Goal: Transaction & Acquisition: Purchase product/service

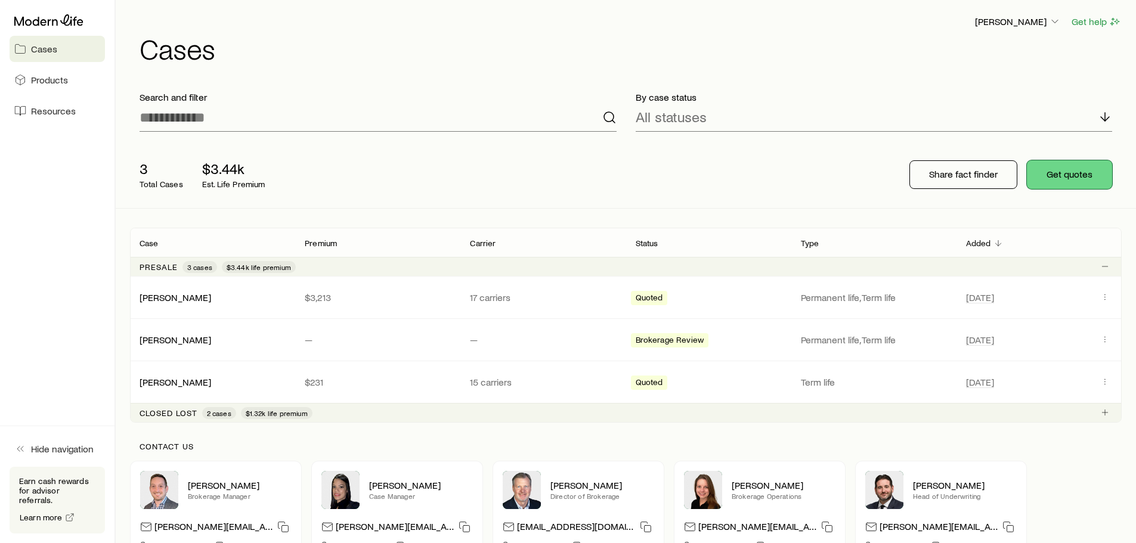
click at [1064, 177] on button "Get quotes" at bounding box center [1069, 174] width 85 height 29
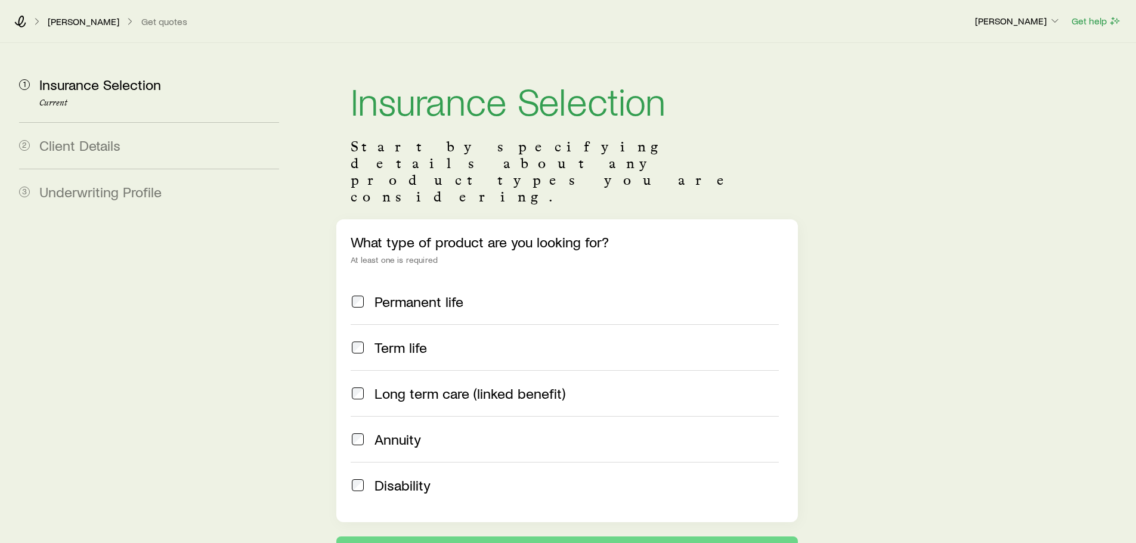
click at [357, 219] on div "What type of product are you looking for? At least one is required Permanent li…" at bounding box center [566, 370] width 461 height 303
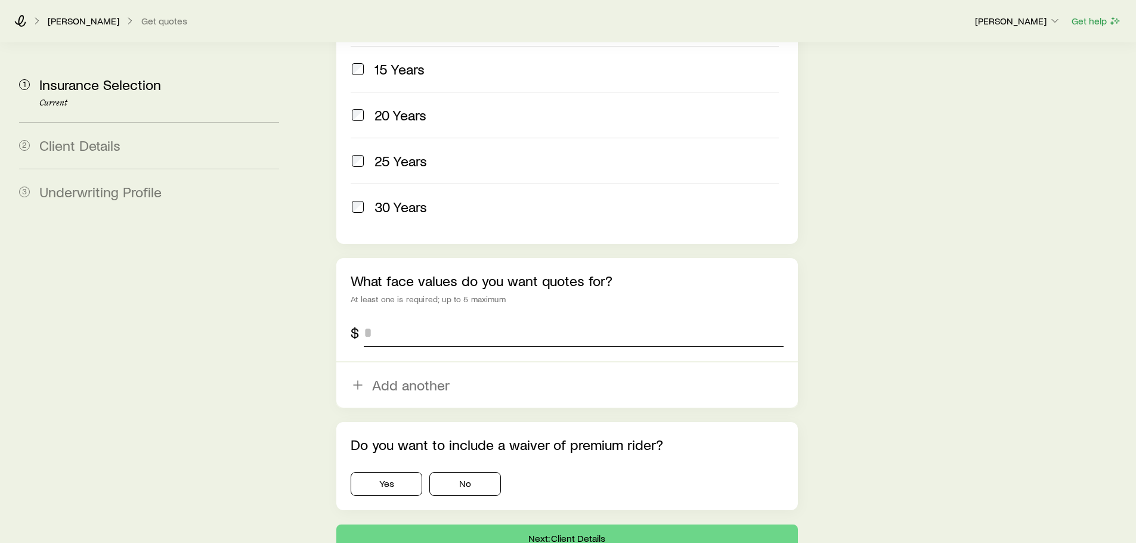
scroll to position [687, 0]
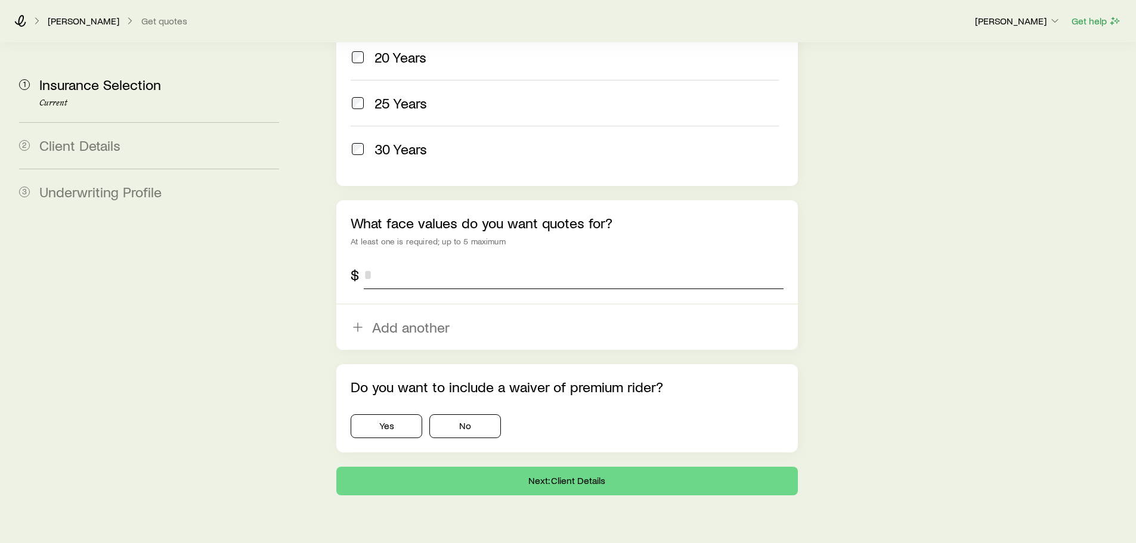
click at [406, 261] on input "tel" at bounding box center [573, 275] width 419 height 29
type input "*******"
click at [475, 414] on button "No" at bounding box center [465, 426] width 72 height 24
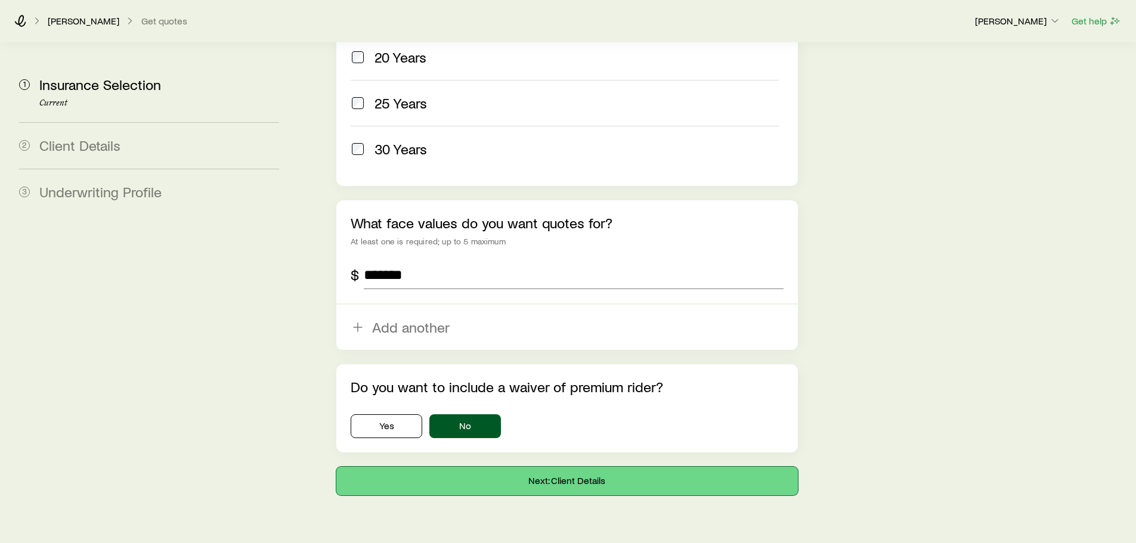
click at [581, 467] on button "Next: Client Details" at bounding box center [566, 481] width 461 height 29
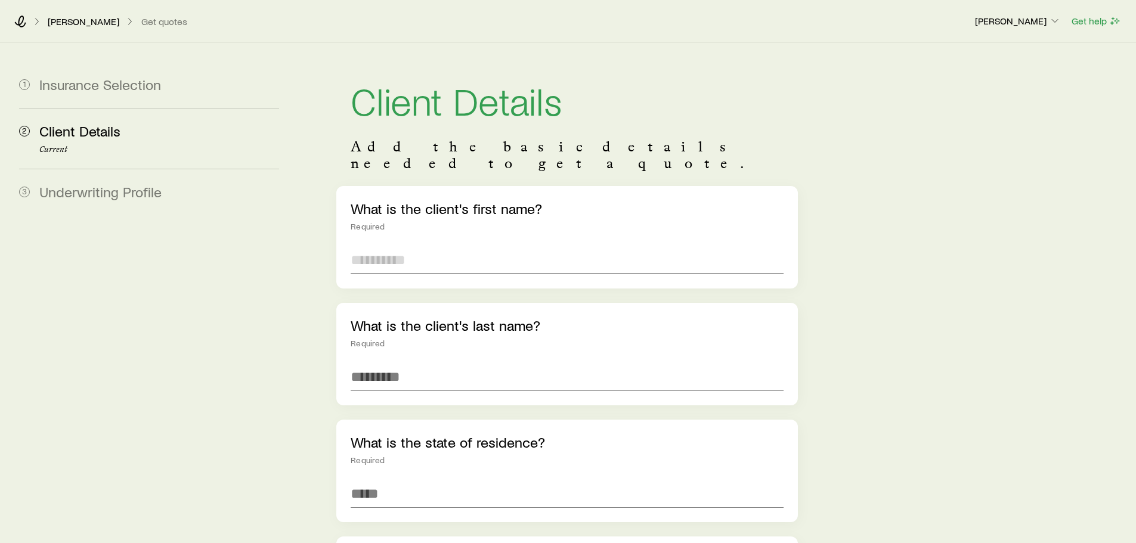
click at [382, 252] on input "text" at bounding box center [567, 260] width 432 height 29
type input "******"
type input "*****"
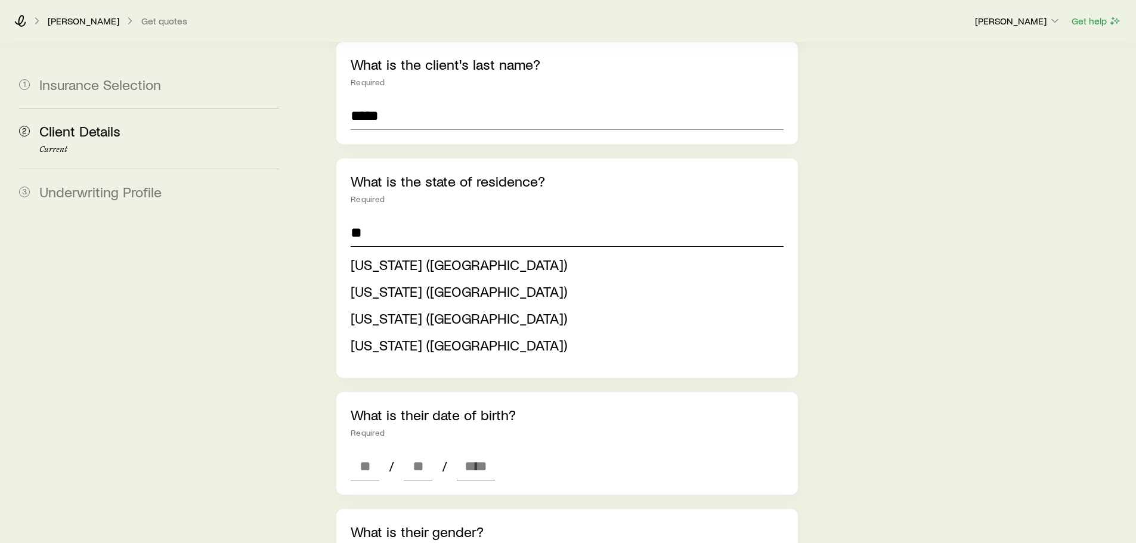
scroll to position [298, 0]
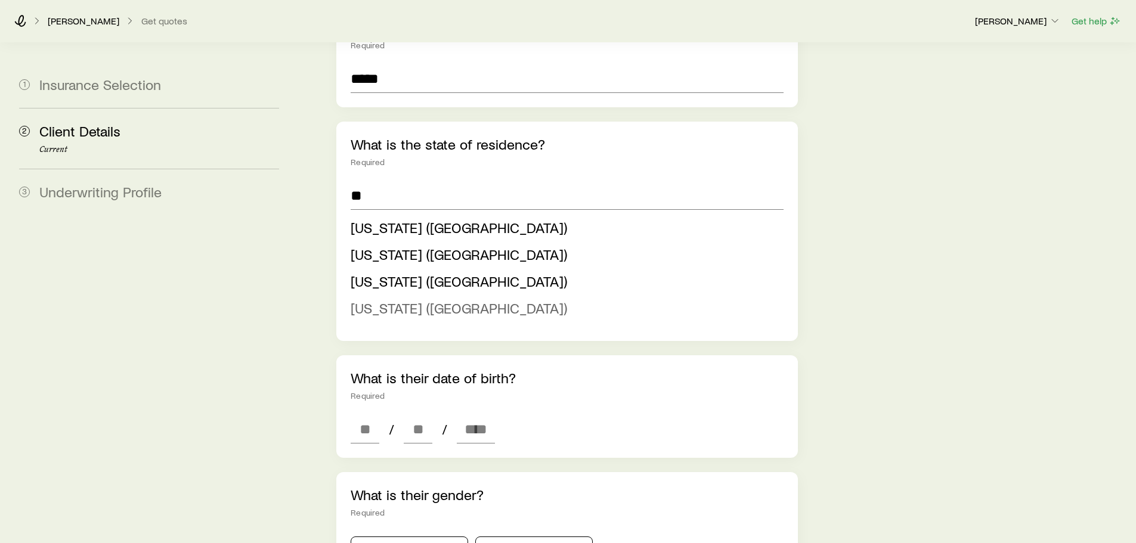
click at [392, 299] on span "[US_STATE] ([GEOGRAPHIC_DATA])" at bounding box center [459, 307] width 216 height 17
type input "**********"
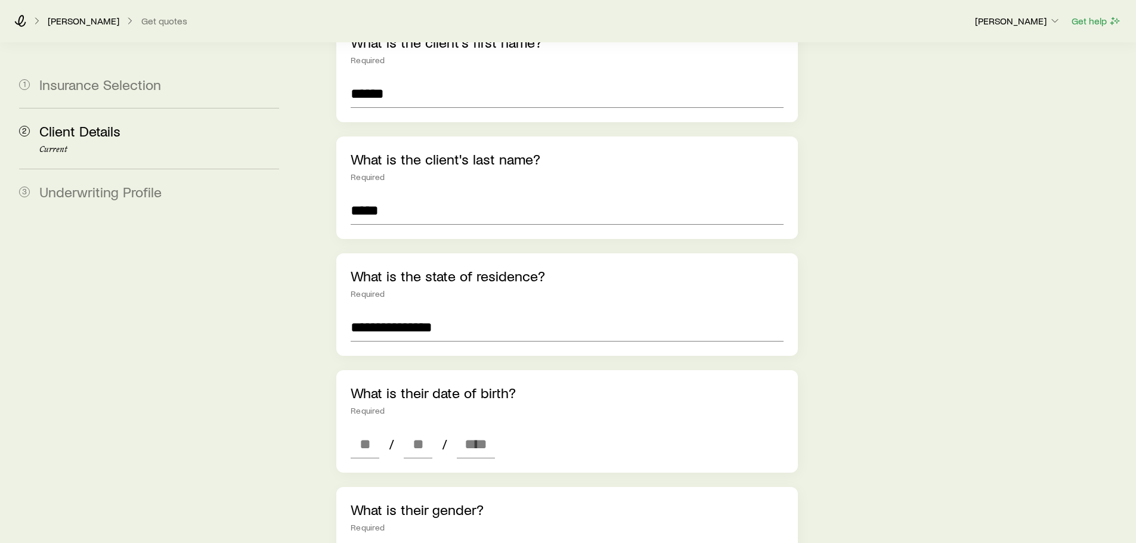
scroll to position [239, 0]
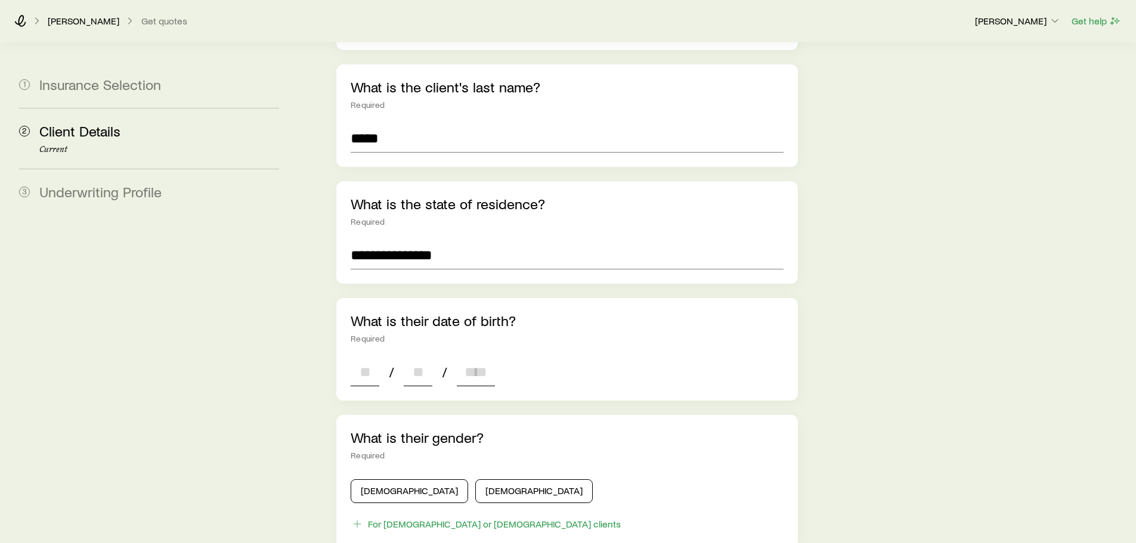
click at [358, 358] on input at bounding box center [365, 372] width 29 height 29
type input "**"
type input "****"
type input "*"
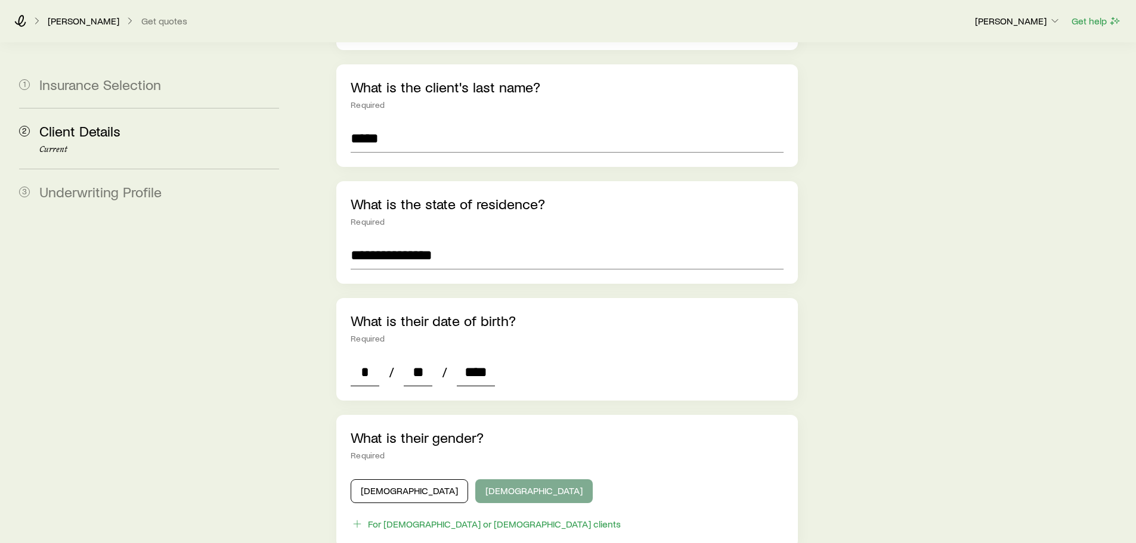
type input "****"
drag, startPoint x: 468, startPoint y: 477, endPoint x: 483, endPoint y: 476, distance: 15.6
click at [475, 479] on button "[DEMOGRAPHIC_DATA]" at bounding box center [533, 491] width 117 height 24
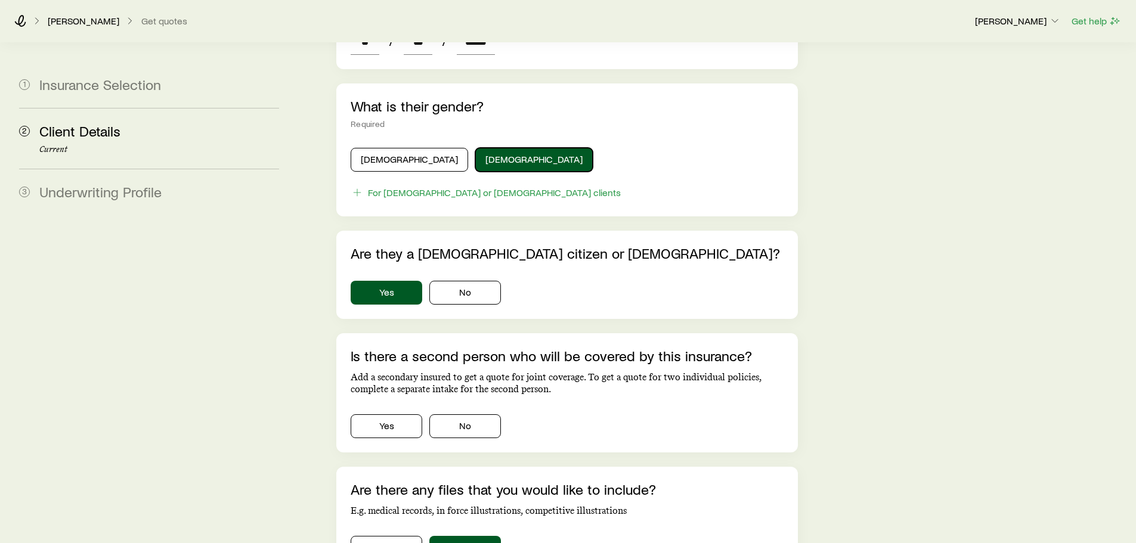
scroll to position [596, 0]
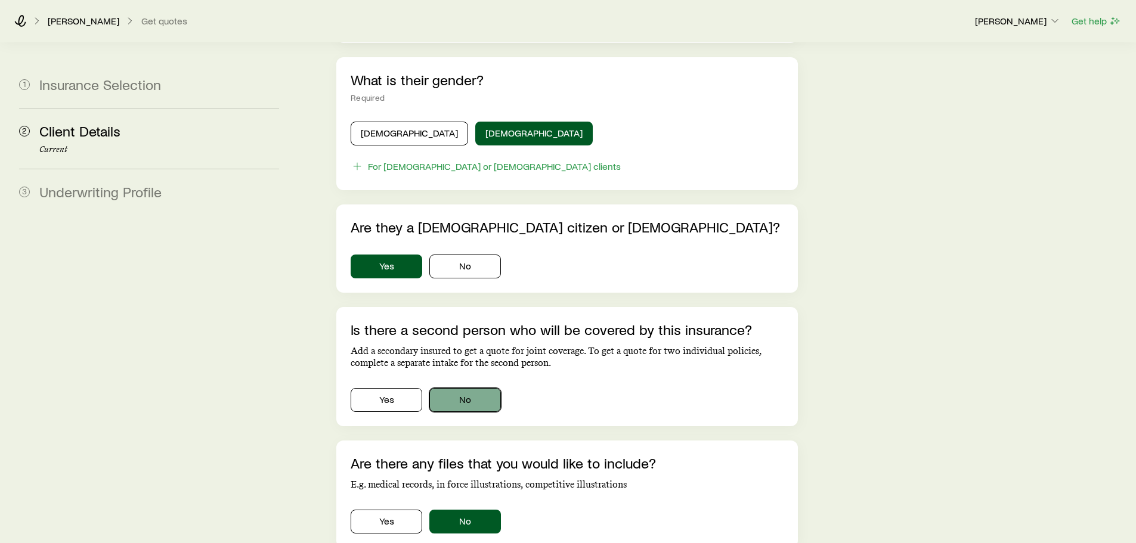
click at [484, 388] on button "No" at bounding box center [465, 400] width 72 height 24
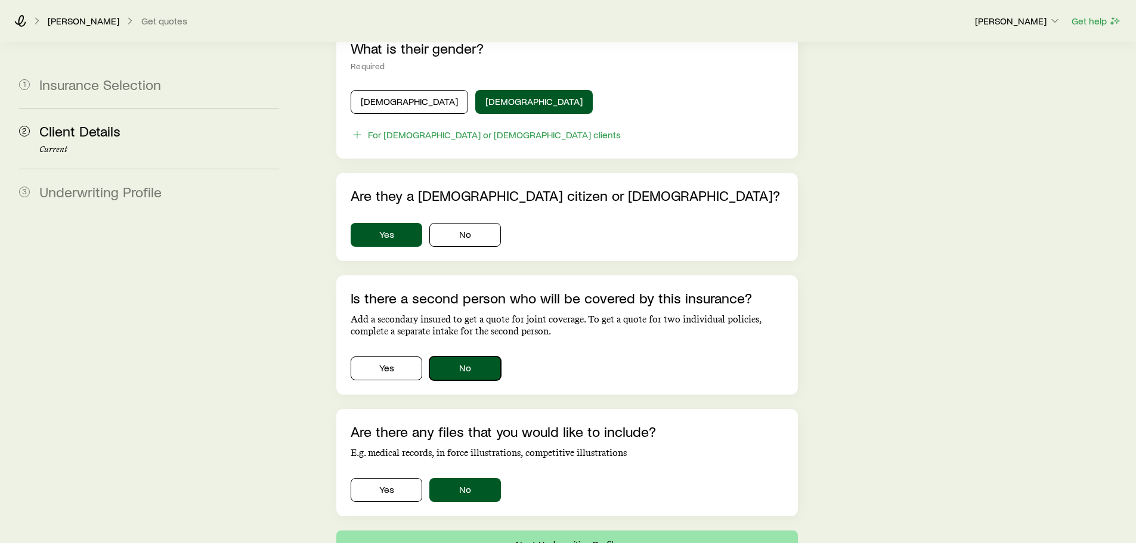
scroll to position [708, 0]
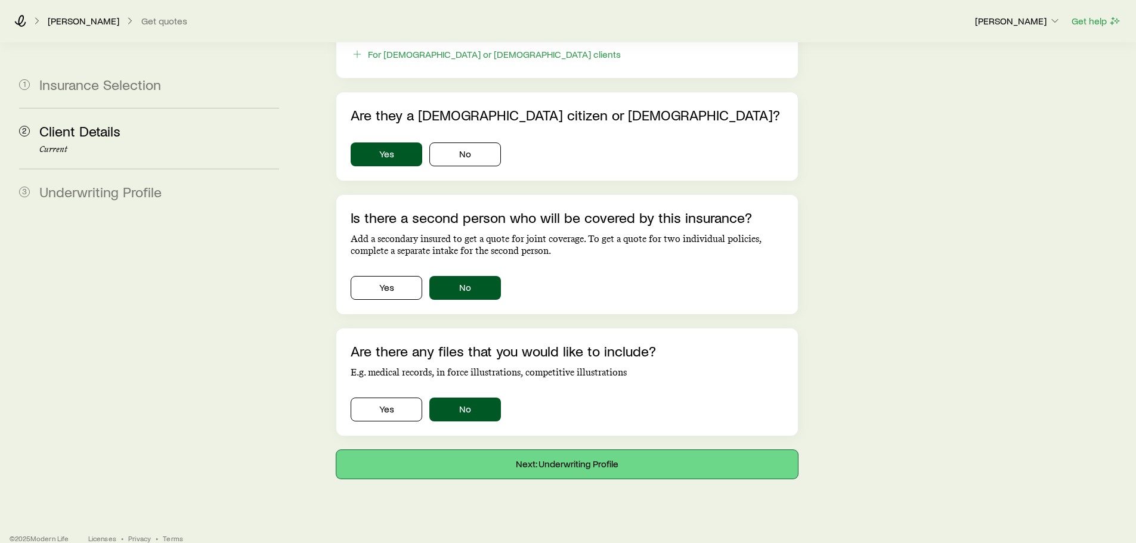
click at [574, 450] on button "Next: Underwriting Profile" at bounding box center [566, 464] width 461 height 29
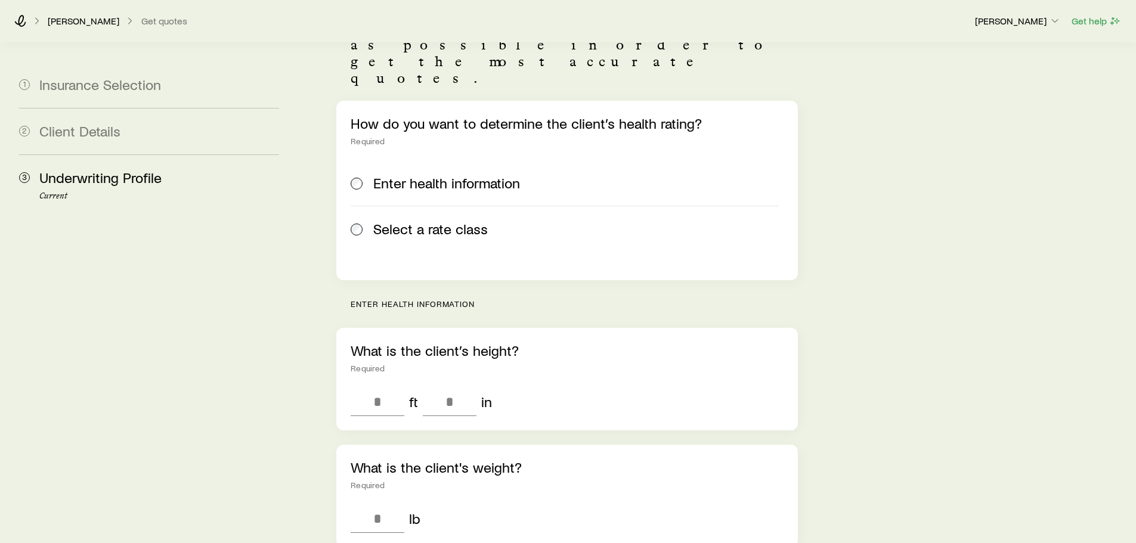
scroll to position [119, 0]
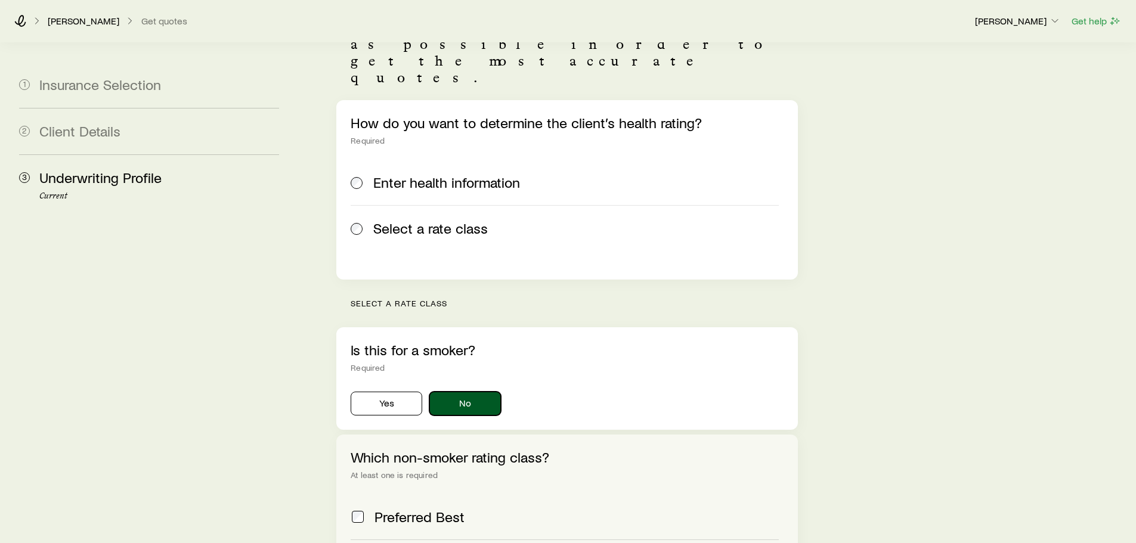
click at [472, 392] on button "No" at bounding box center [465, 404] width 72 height 24
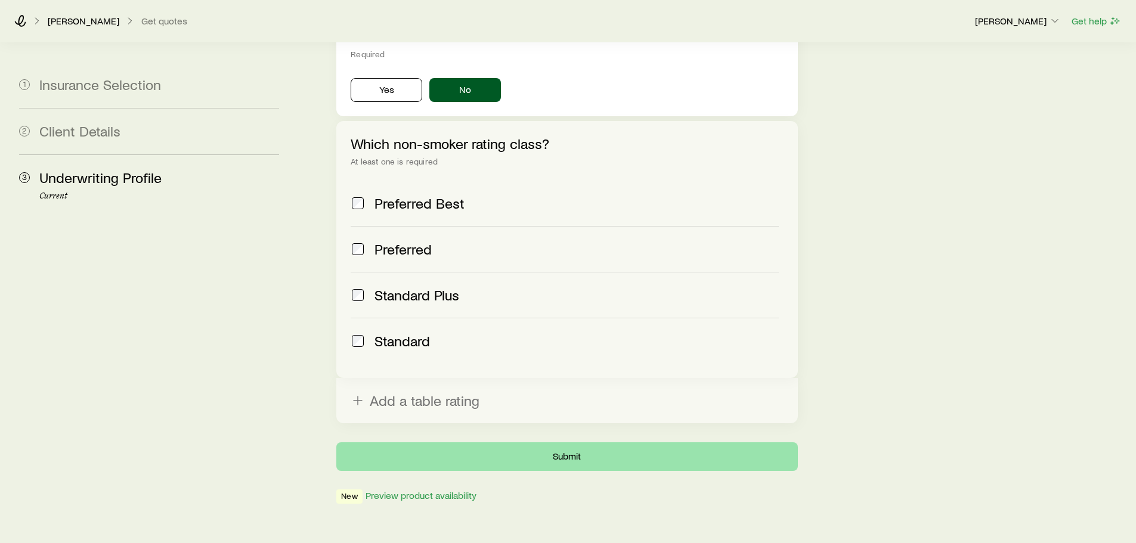
scroll to position [441, 0]
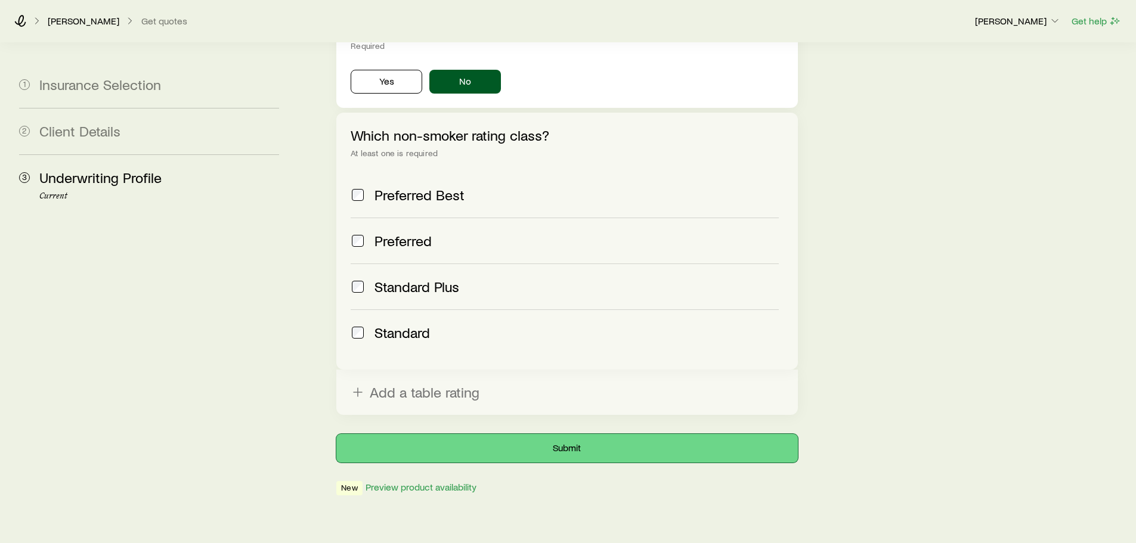
click at [586, 434] on button "Submit" at bounding box center [566, 448] width 461 height 29
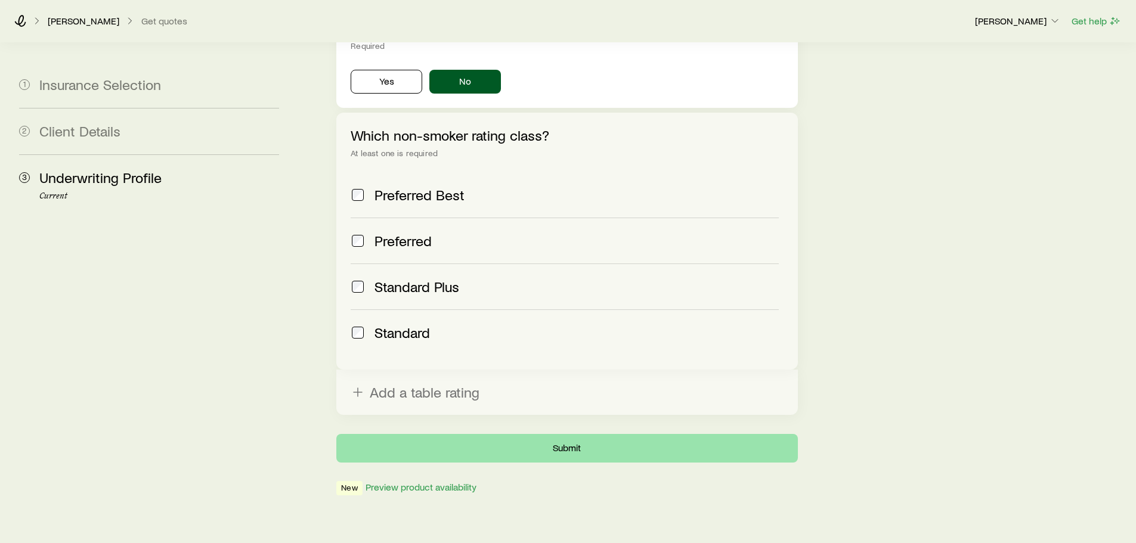
scroll to position [0, 0]
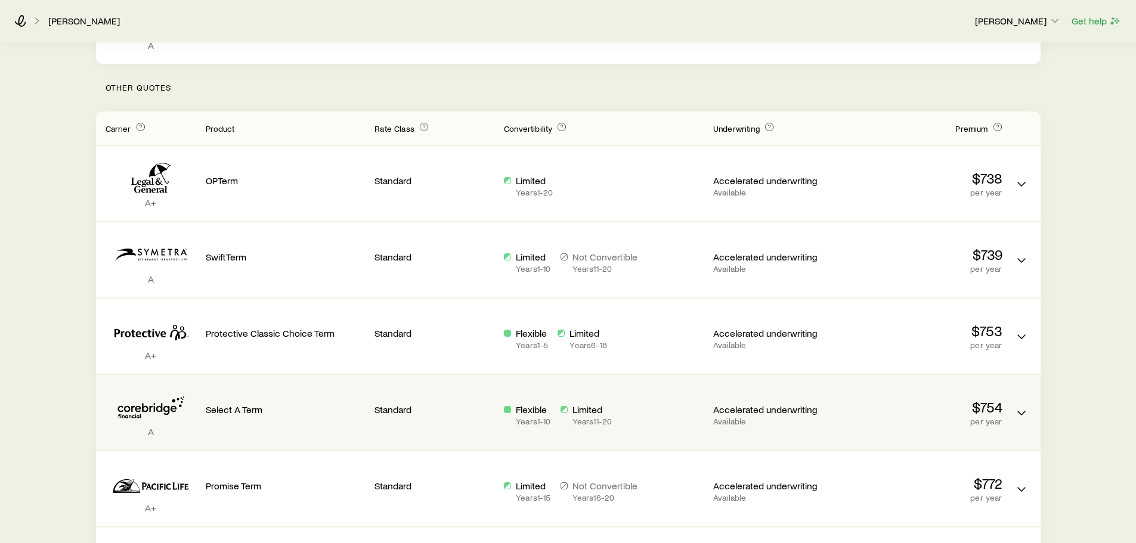
scroll to position [239, 0]
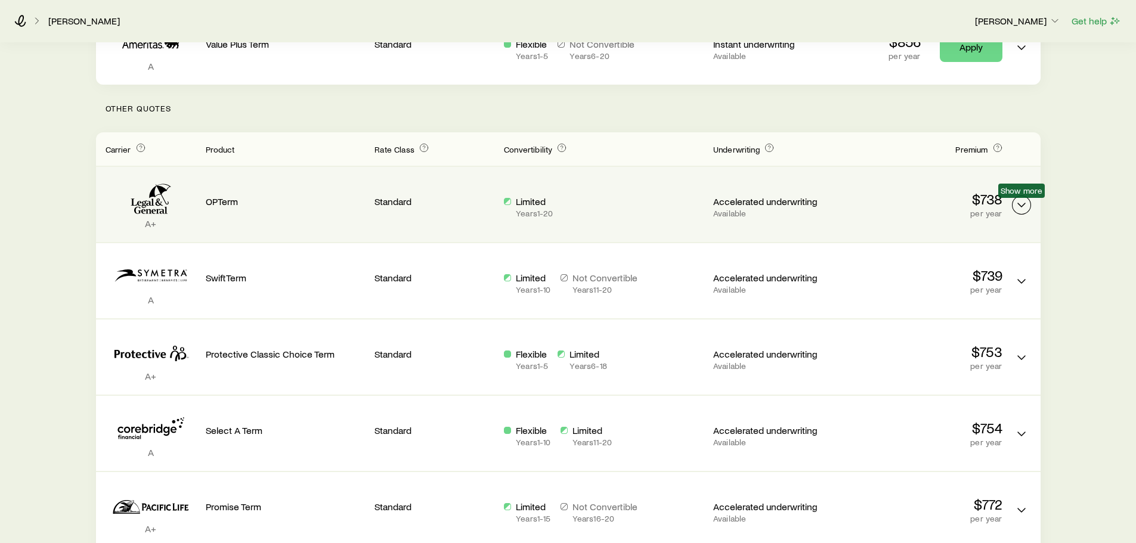
click at [1024, 205] on icon "Term quotes" at bounding box center [1021, 205] width 14 height 14
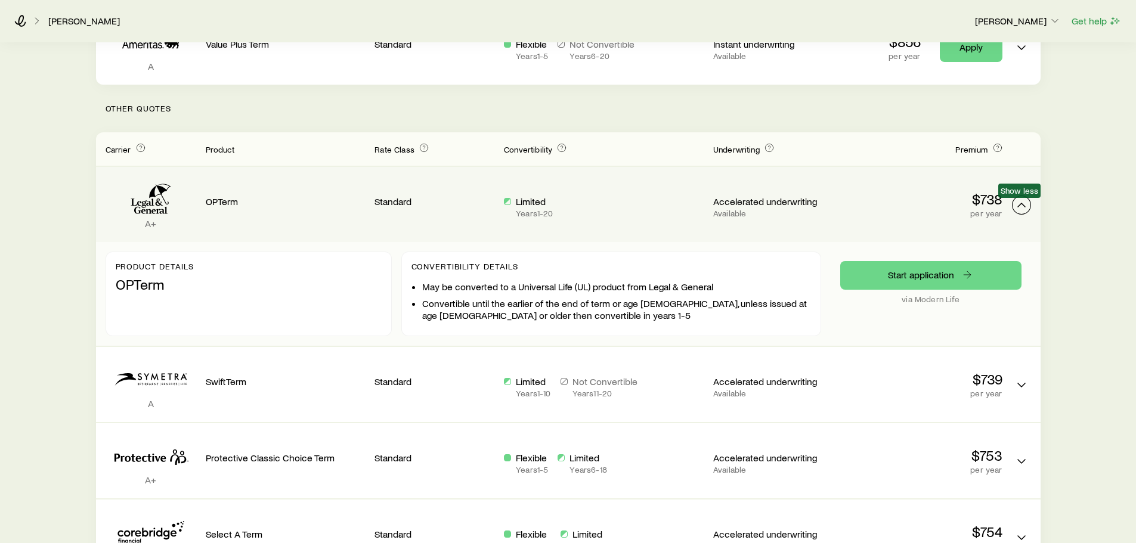
click at [1024, 208] on icon "Term quotes" at bounding box center [1021, 205] width 14 height 14
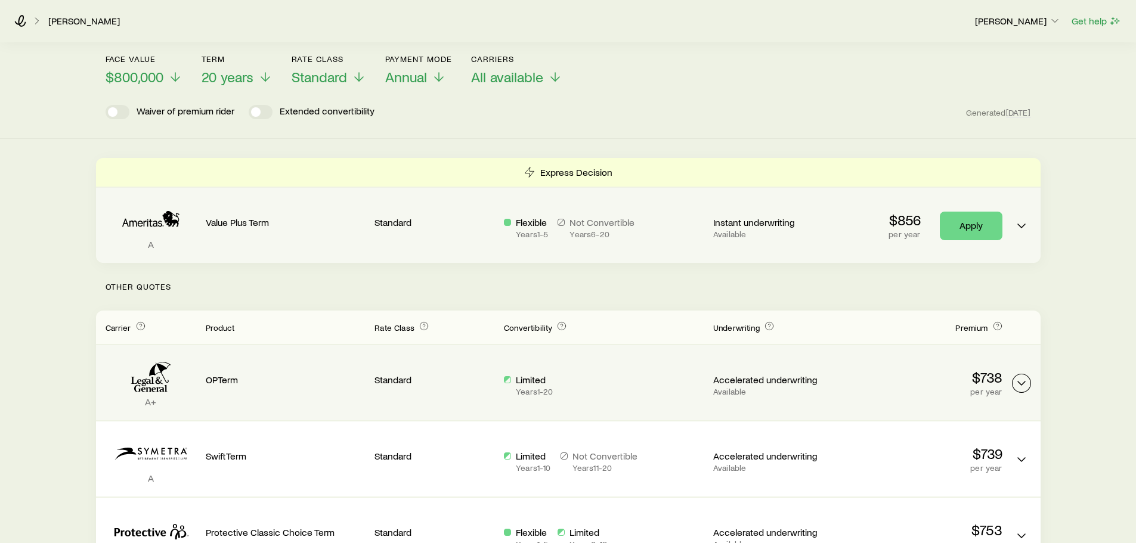
scroll to position [60, 0]
click at [916, 236] on p "per year" at bounding box center [905, 235] width 32 height 10
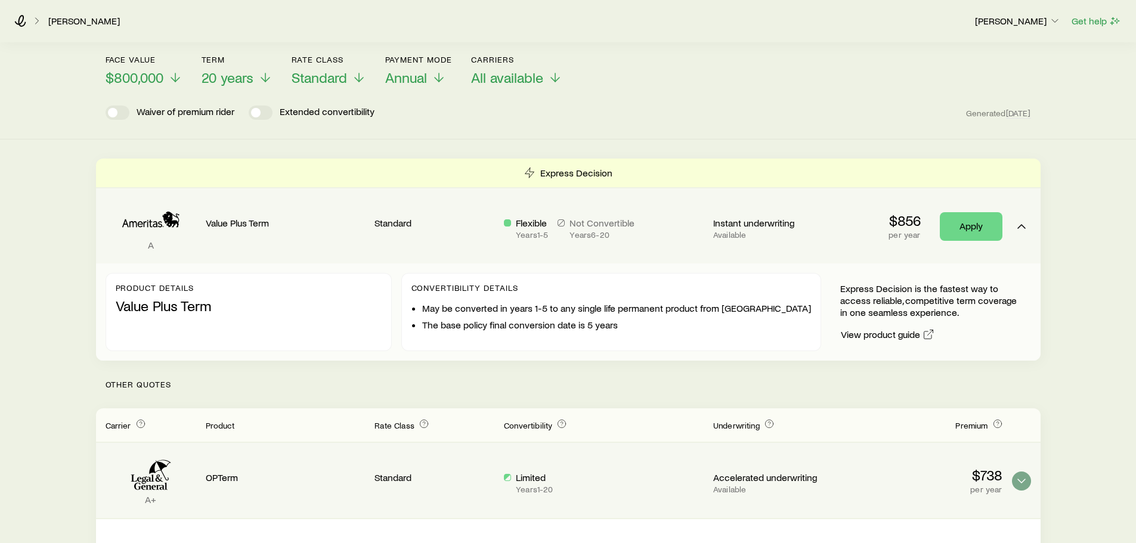
click at [919, 237] on p "per year" at bounding box center [905, 235] width 32 height 10
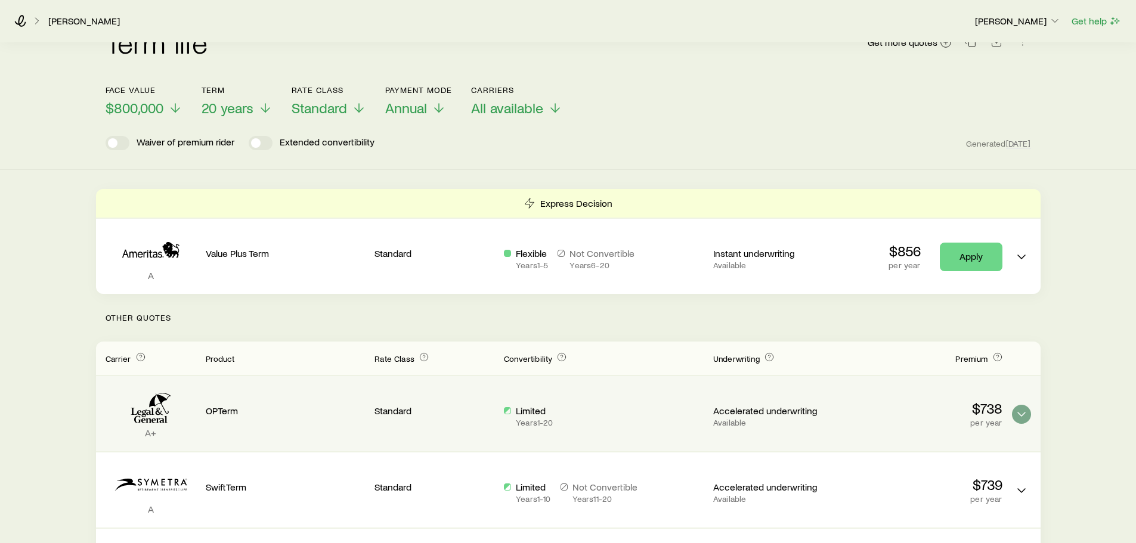
scroll to position [0, 0]
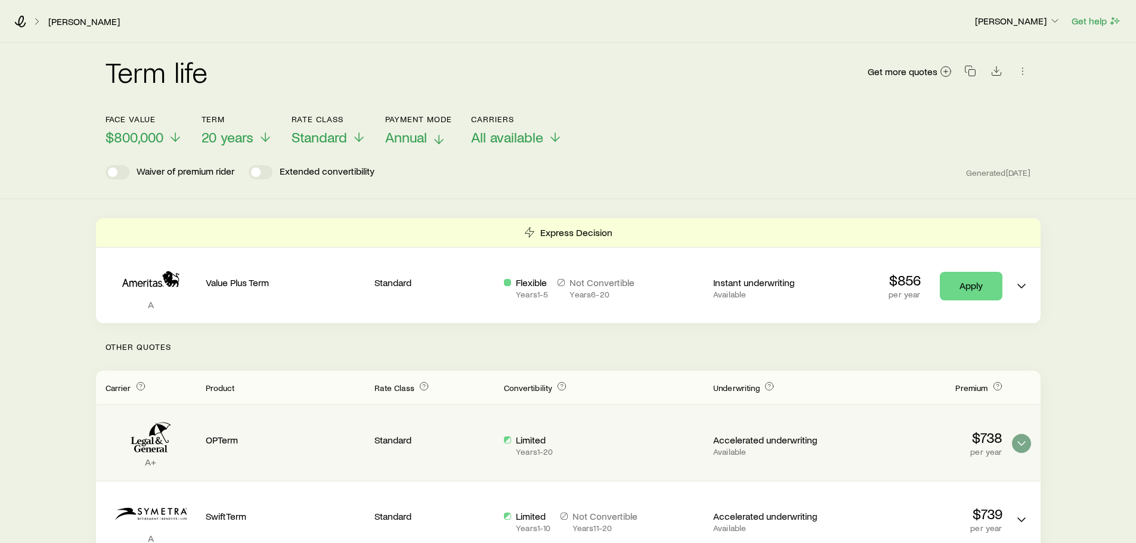
click at [438, 138] on icon at bounding box center [439, 139] width 14 height 14
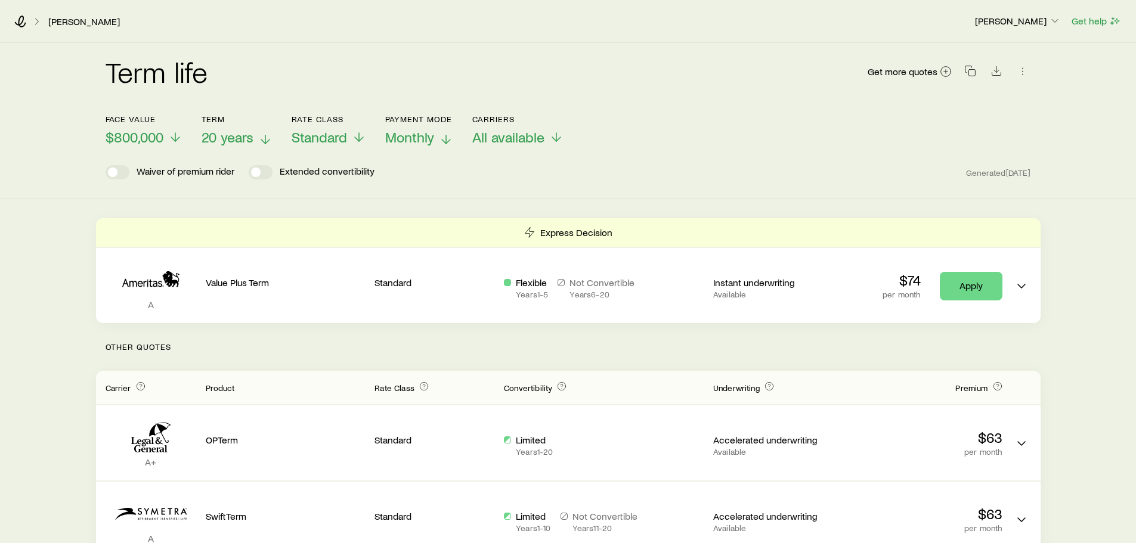
click at [265, 137] on line at bounding box center [265, 139] width 0 height 8
drag, startPoint x: 172, startPoint y: 139, endPoint x: 166, endPoint y: 138, distance: 6.0
click at [168, 135] on p "$800,000" at bounding box center [144, 137] width 77 height 17
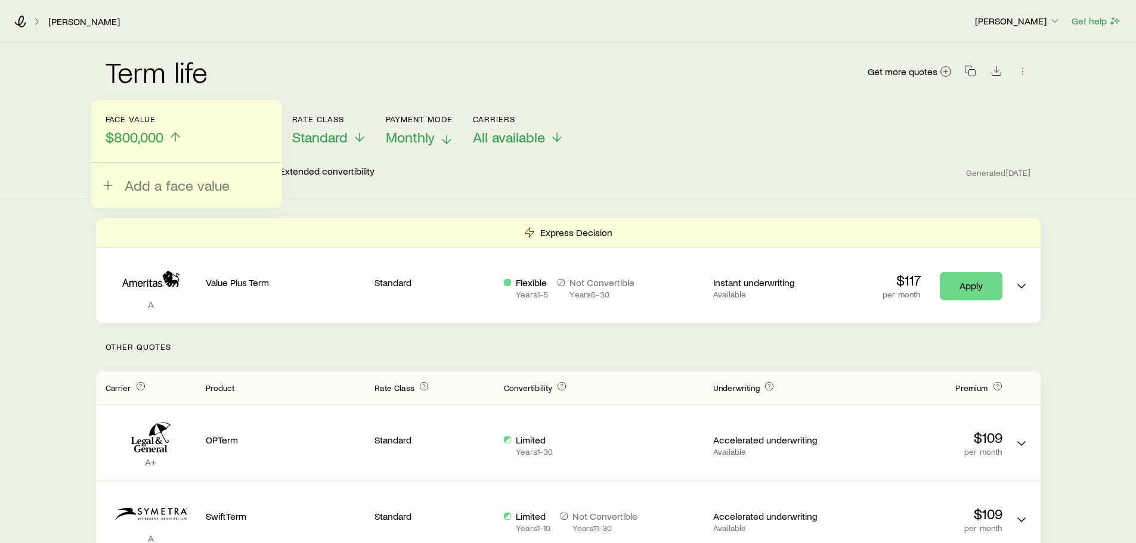
click at [140, 140] on span "$800,000" at bounding box center [135, 137] width 58 height 17
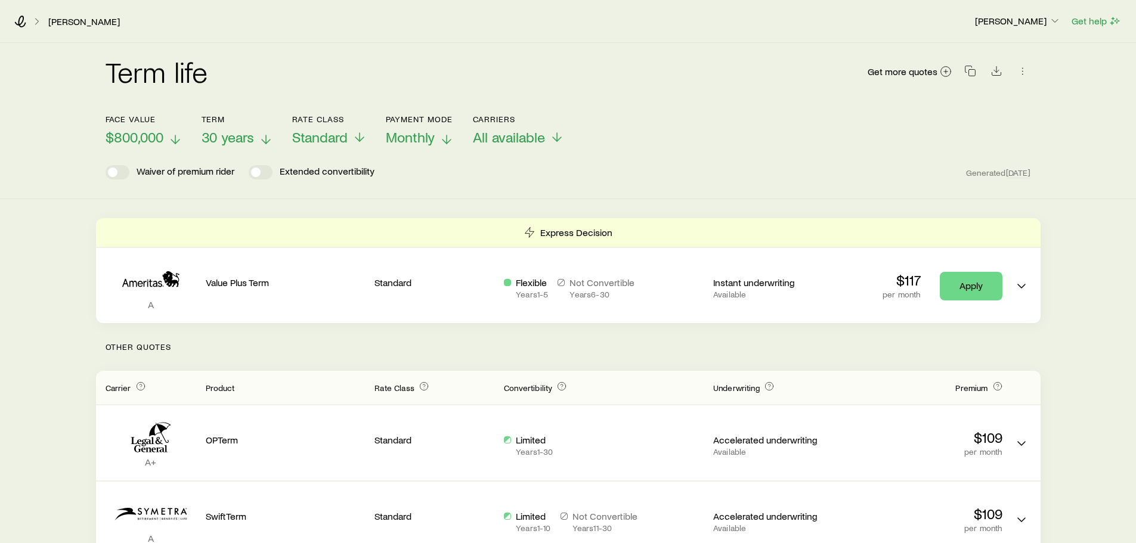
click at [137, 140] on span "$800,000" at bounding box center [135, 137] width 58 height 17
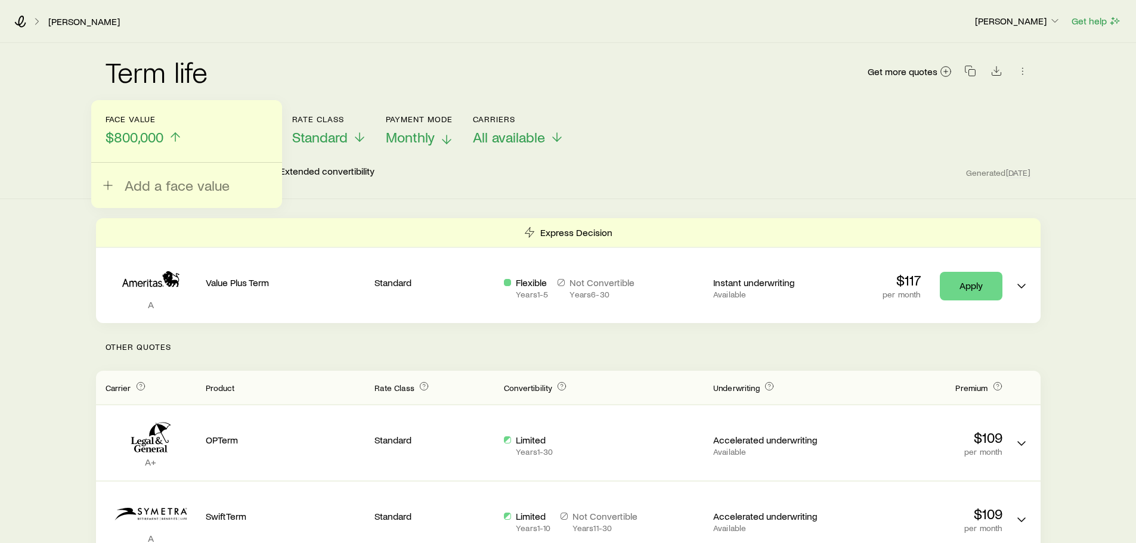
click at [129, 138] on span "$800,000" at bounding box center [135, 137] width 58 height 17
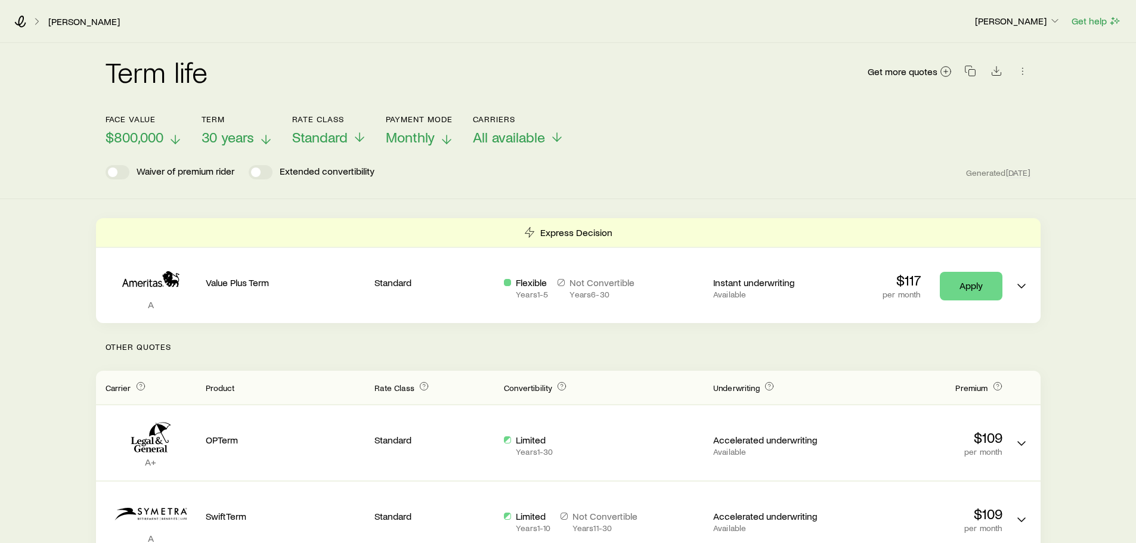
click at [172, 141] on icon at bounding box center [175, 139] width 14 height 14
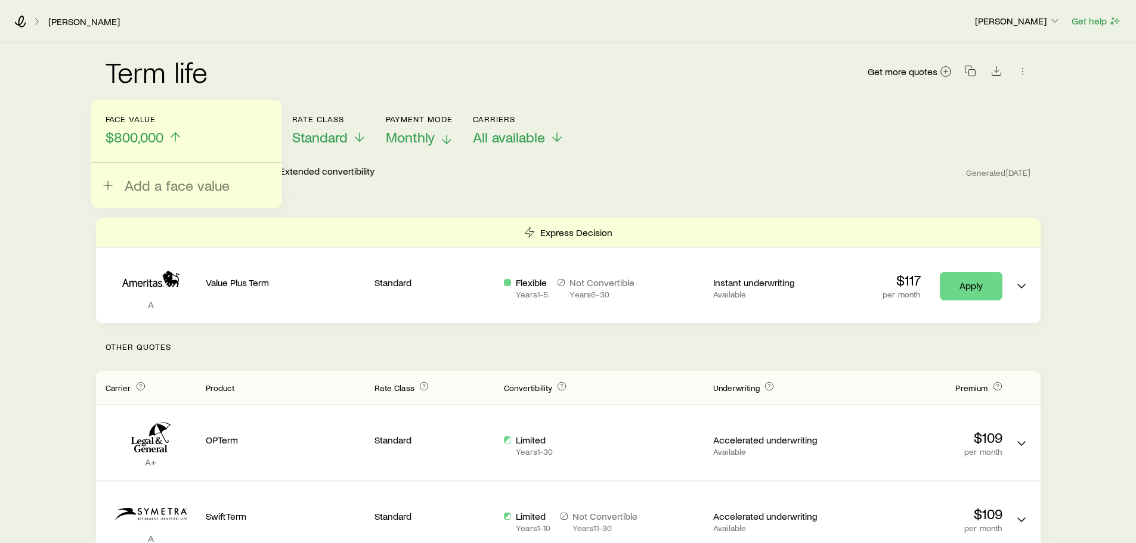
click at [172, 141] on icon at bounding box center [175, 137] width 14 height 14
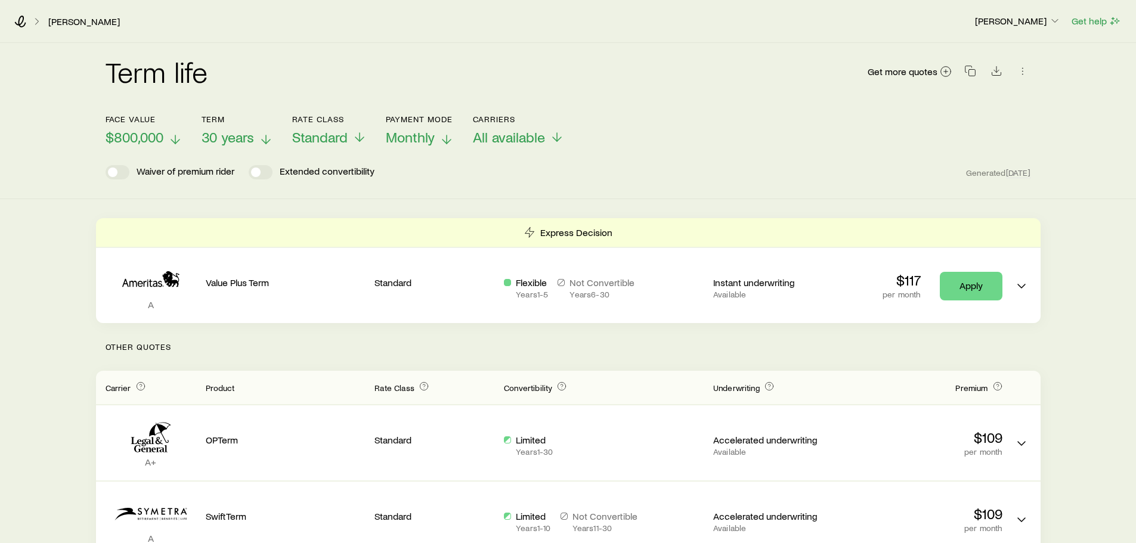
click at [140, 137] on span "$800,000" at bounding box center [135, 137] width 58 height 17
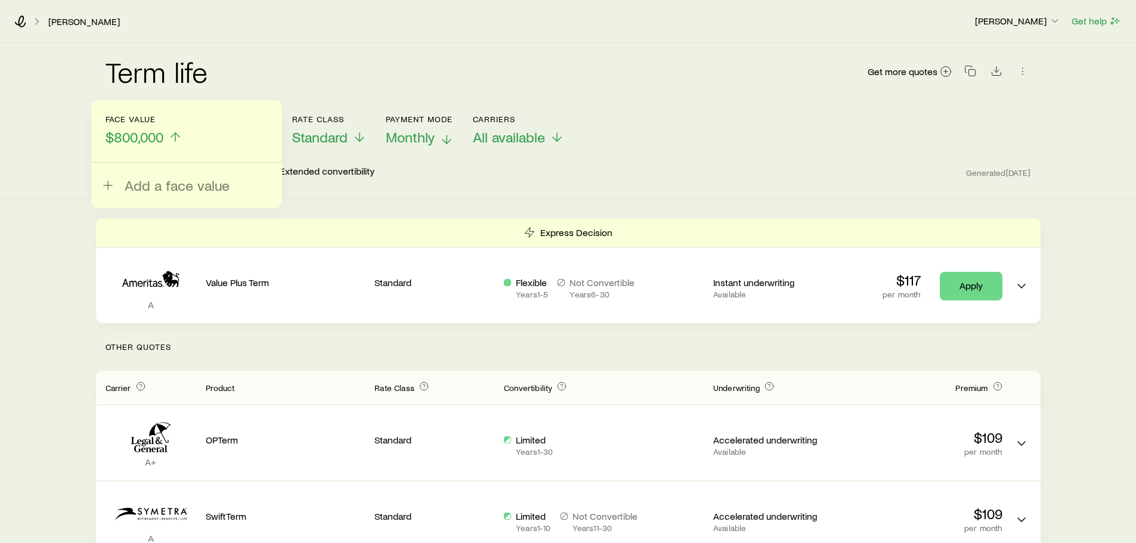
click at [151, 140] on span "$800,000" at bounding box center [135, 137] width 58 height 17
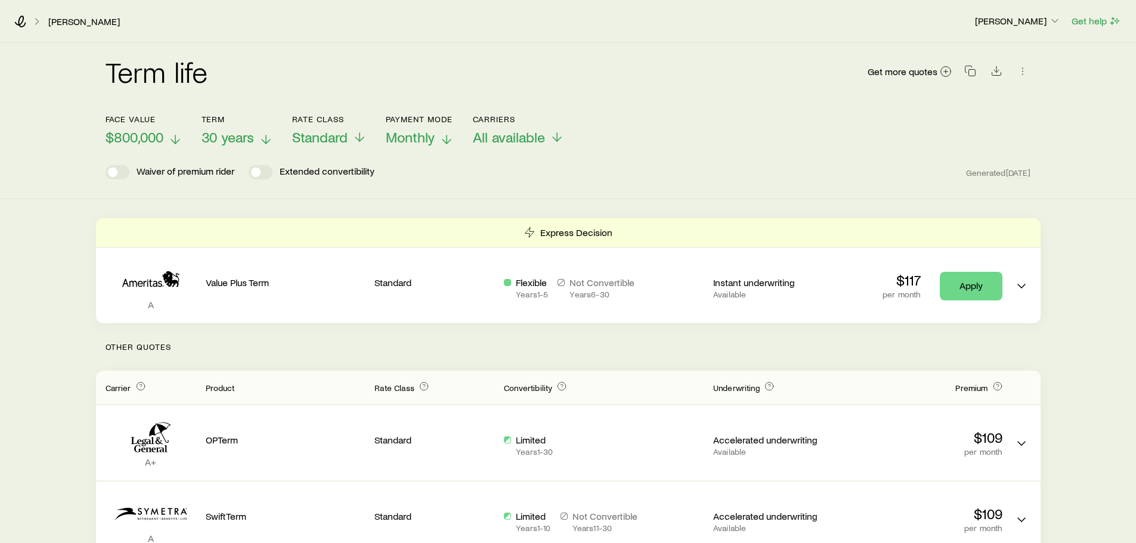
click at [151, 140] on span "$800,000" at bounding box center [135, 137] width 58 height 17
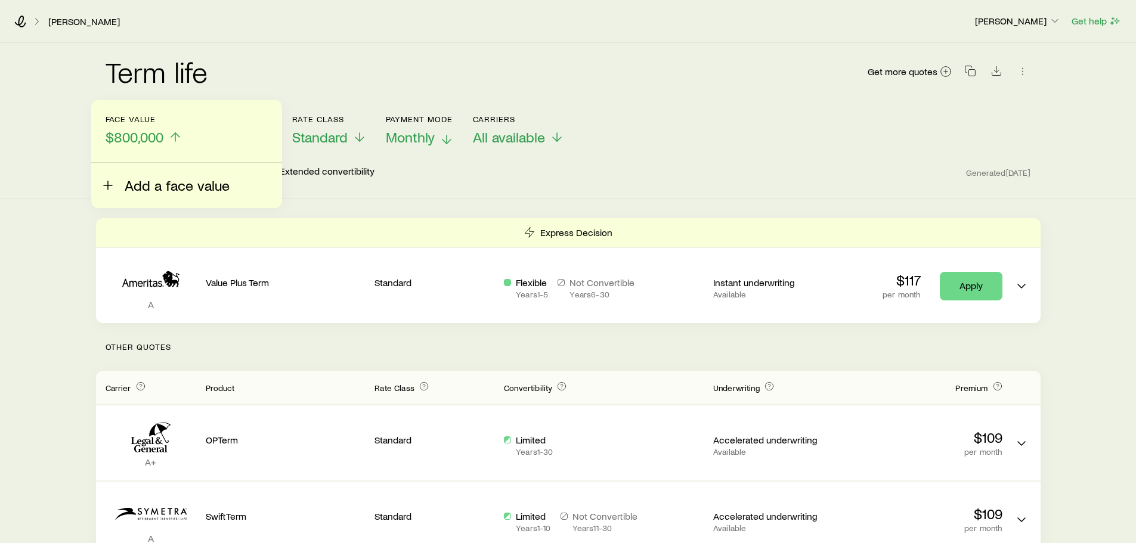
click at [137, 188] on span "Add a face value" at bounding box center [177, 185] width 105 height 17
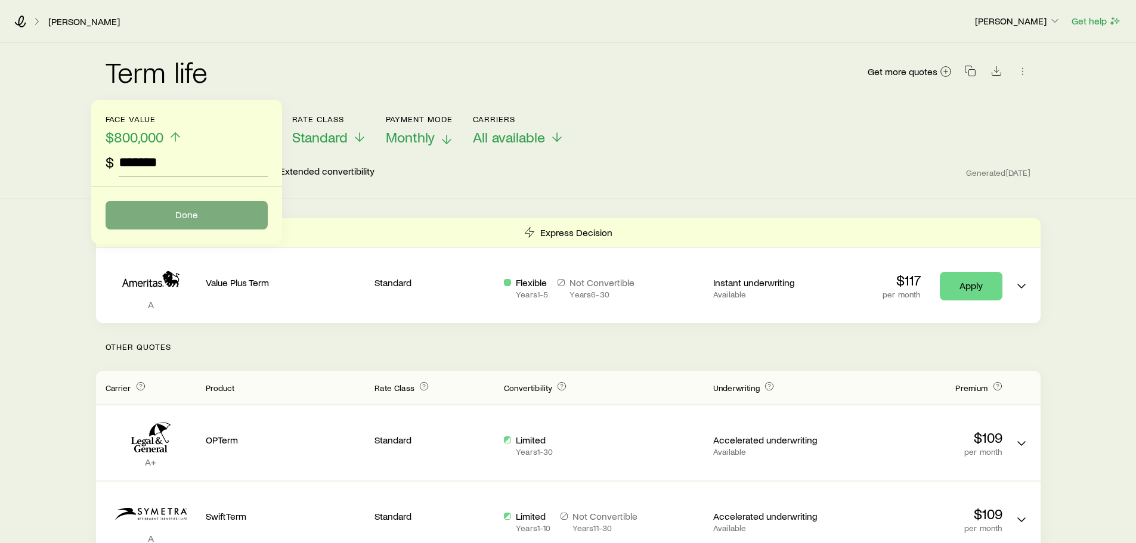
type input "*******"
click at [187, 211] on button "Done" at bounding box center [187, 215] width 162 height 29
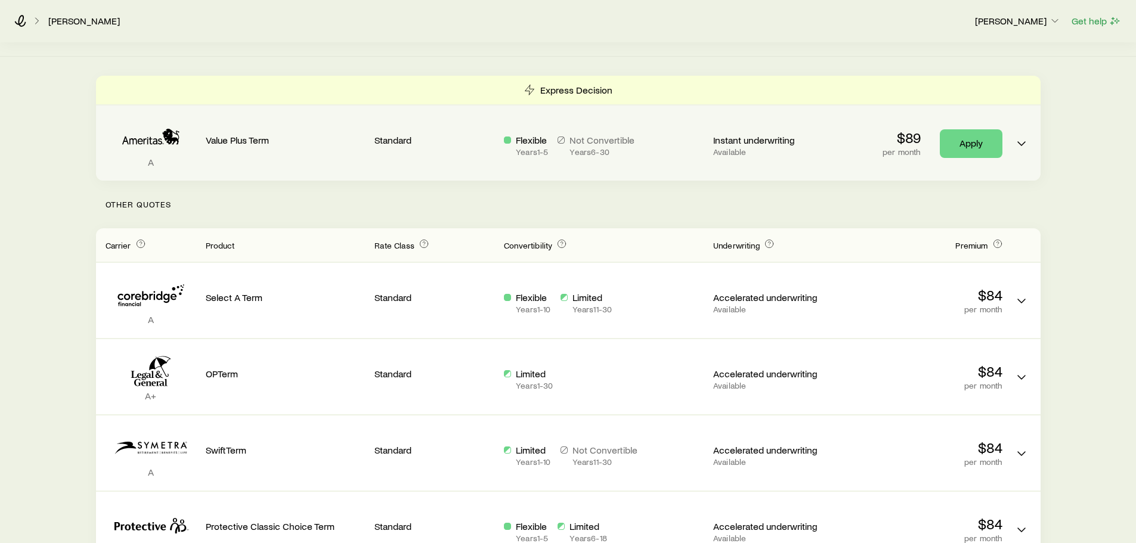
scroll to position [60, 0]
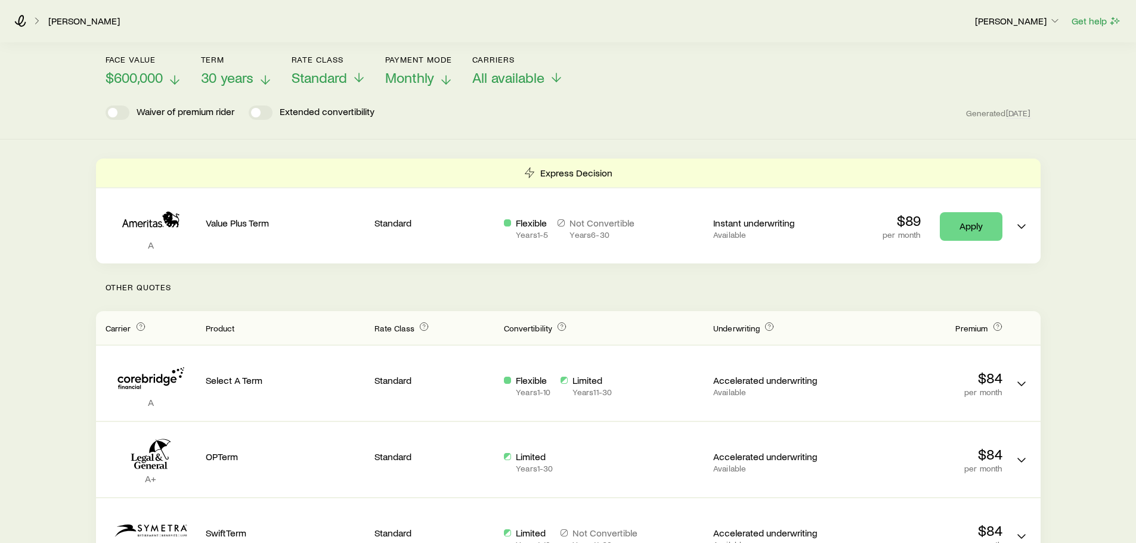
click at [137, 74] on span "$600,000" at bounding box center [134, 77] width 57 height 17
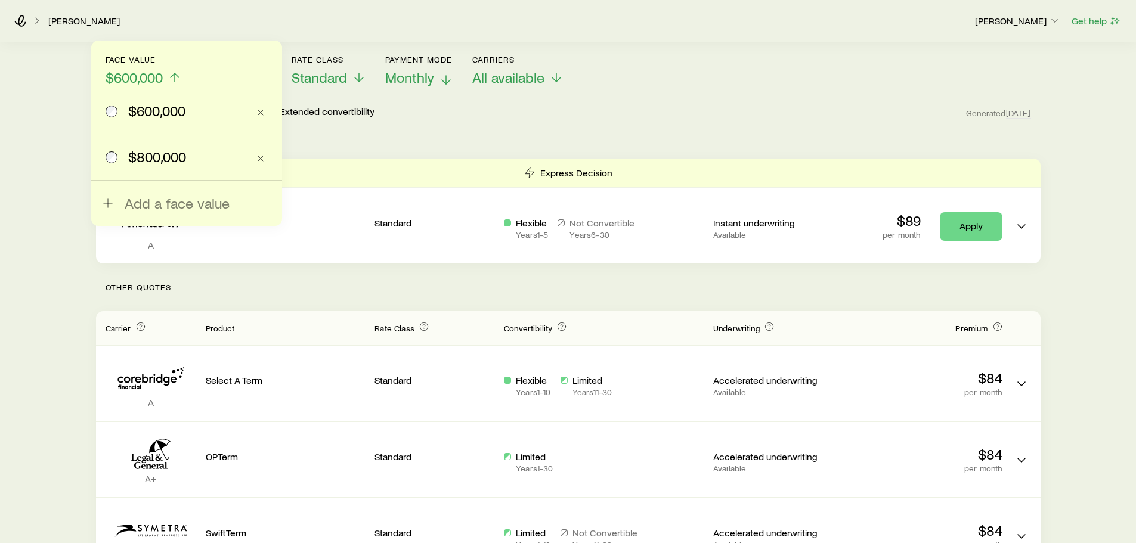
click at [146, 80] on span "$600,000" at bounding box center [134, 77] width 57 height 17
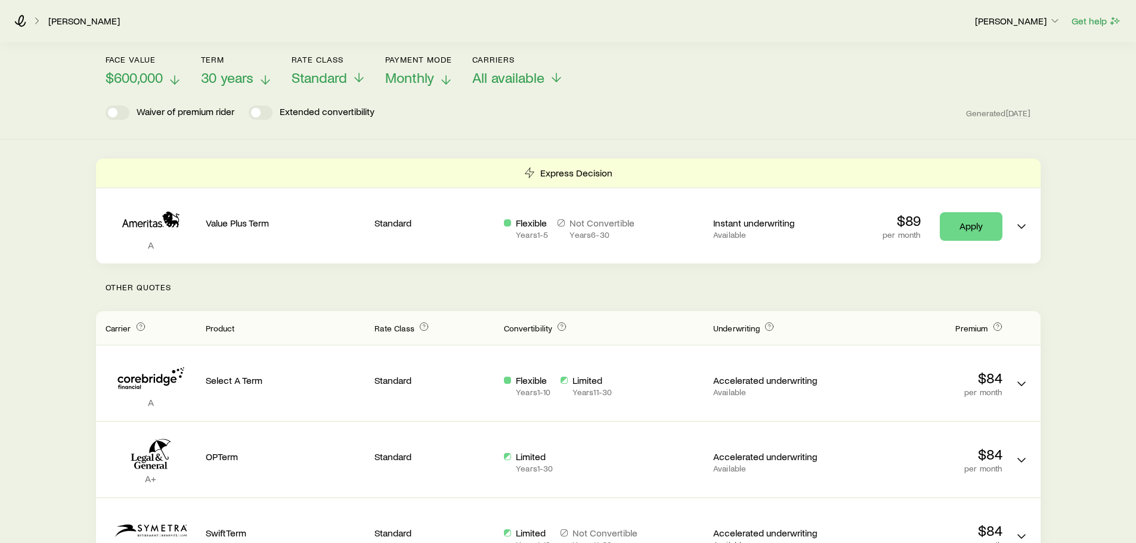
click at [147, 81] on span "$600,000" at bounding box center [134, 77] width 57 height 17
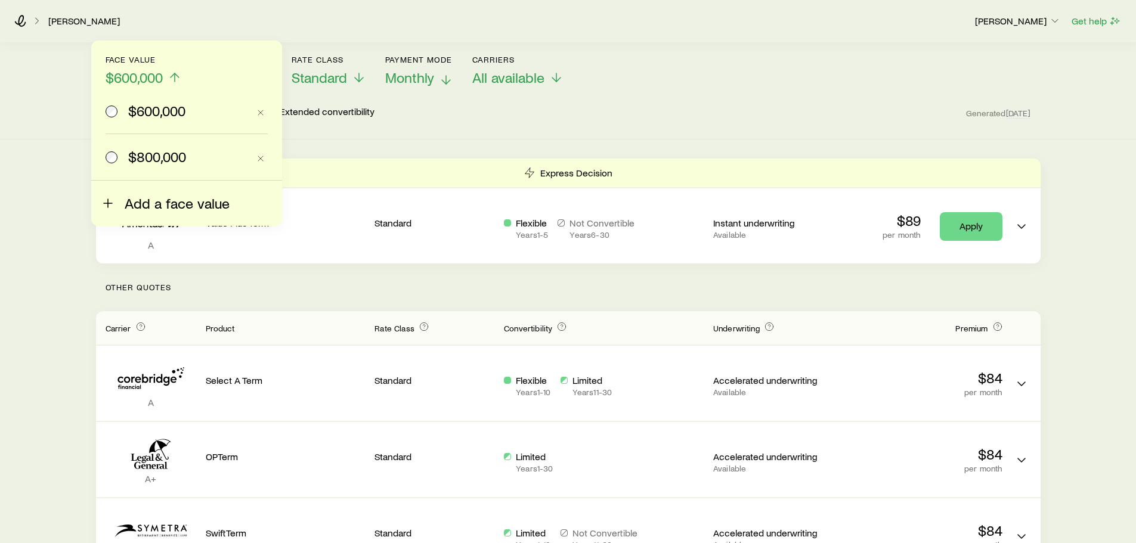
click at [134, 195] on span "Add a face value" at bounding box center [177, 203] width 105 height 17
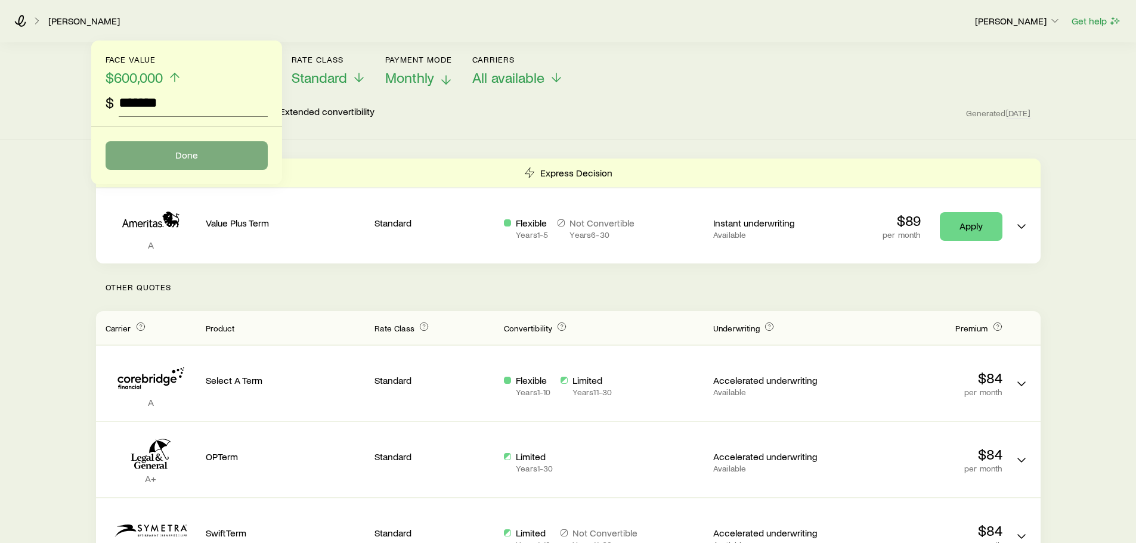
type input "*******"
click at [219, 151] on button "Done" at bounding box center [187, 155] width 162 height 29
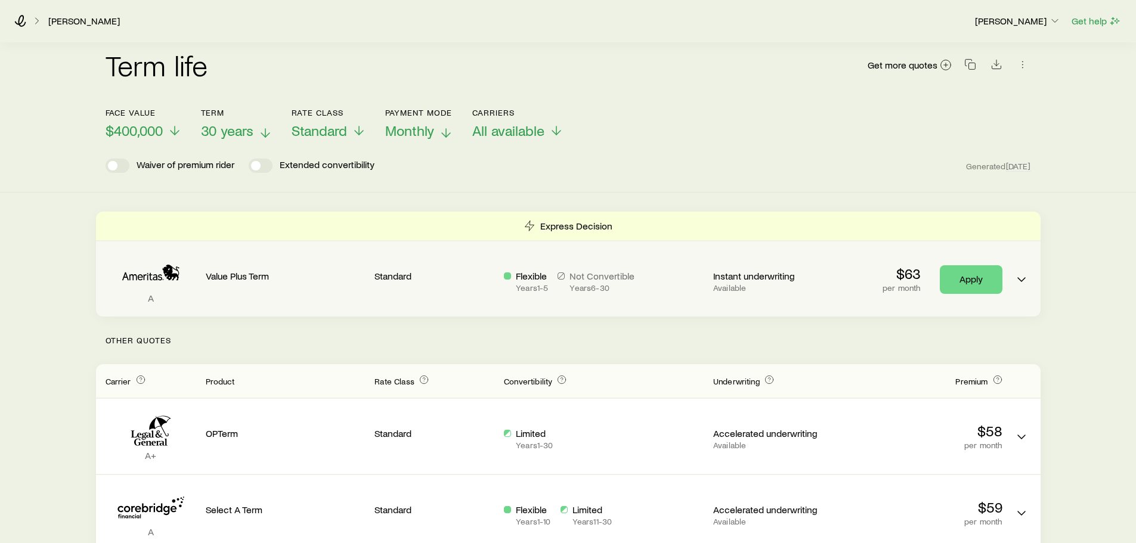
scroll to position [0, 0]
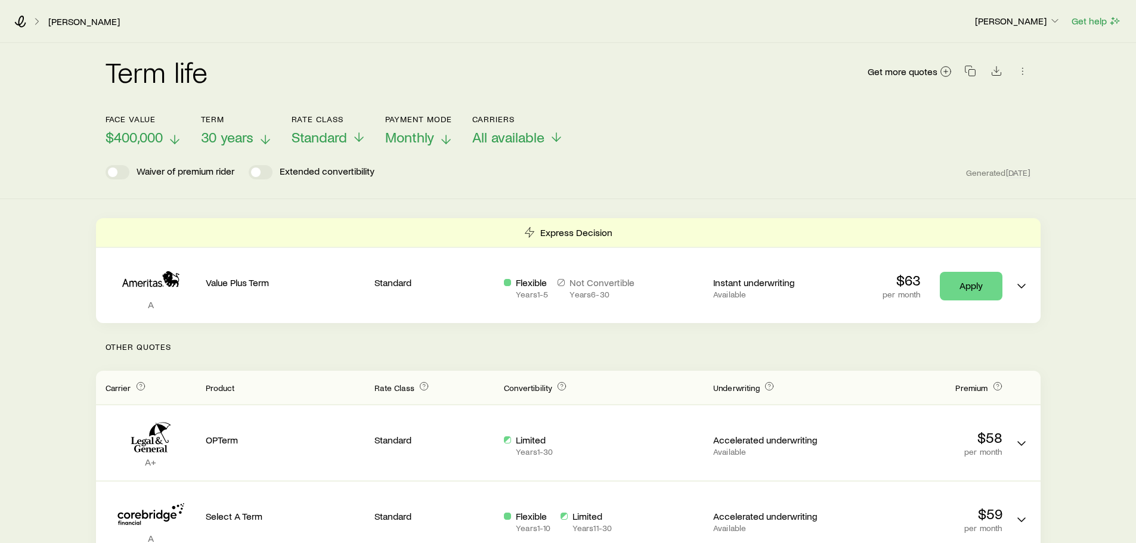
click at [141, 140] on span "$400,000" at bounding box center [134, 137] width 57 height 17
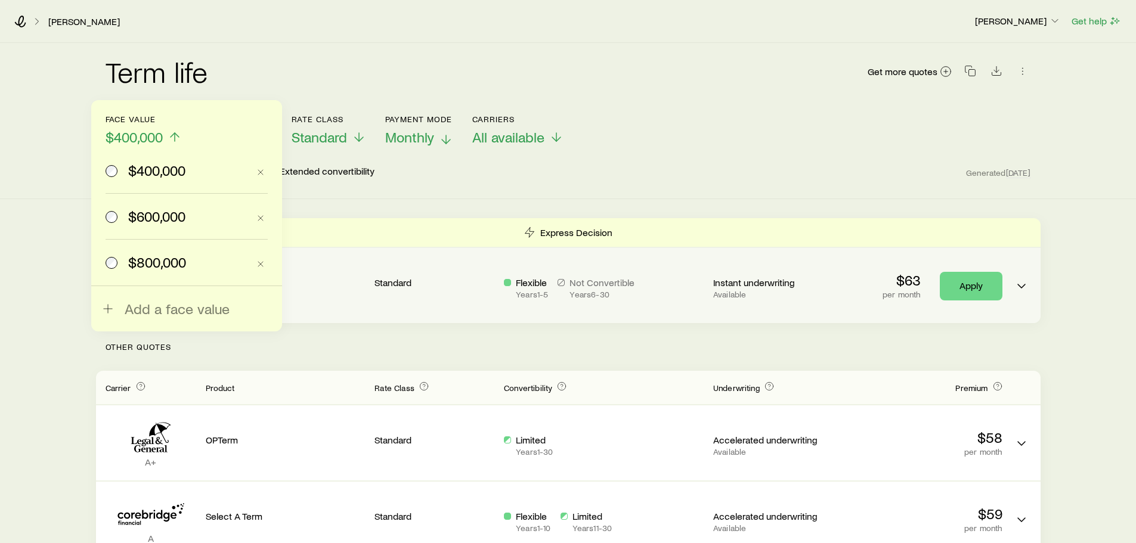
click at [133, 307] on span "Add a face value" at bounding box center [177, 309] width 105 height 17
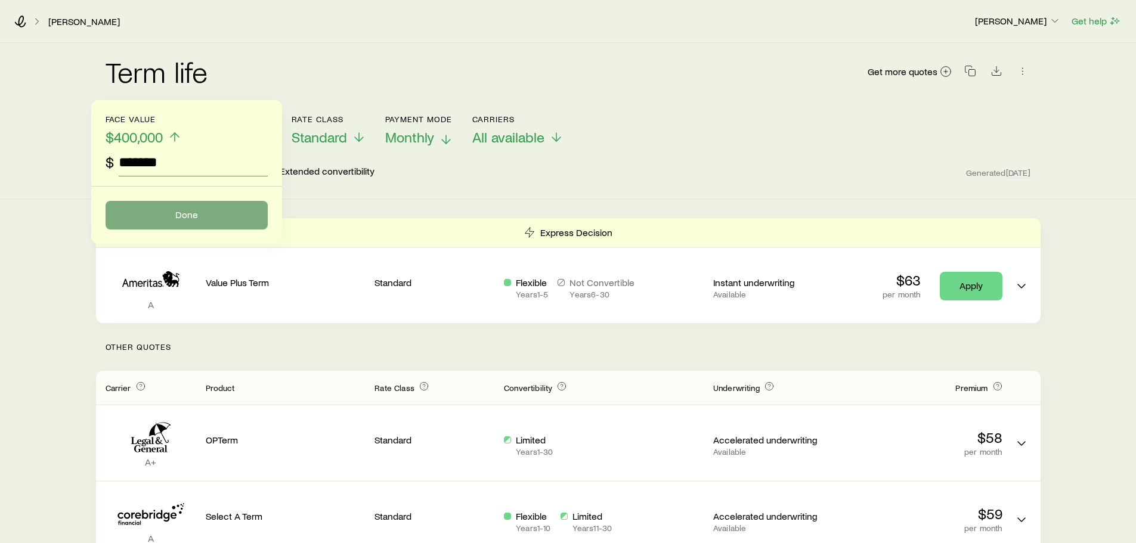
type input "*******"
click at [171, 211] on button "Done" at bounding box center [187, 215] width 162 height 29
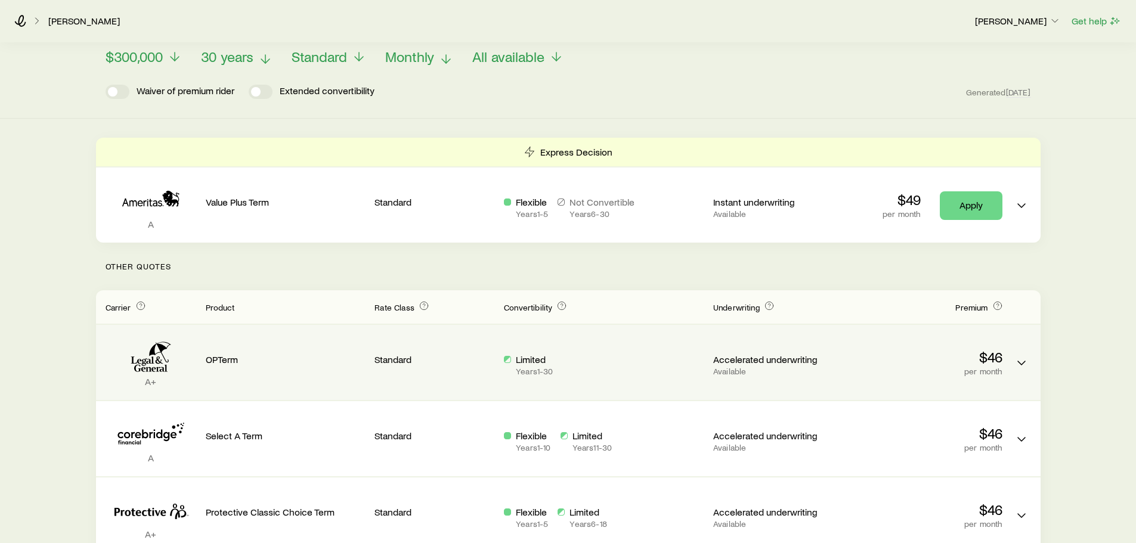
scroll to position [60, 0]
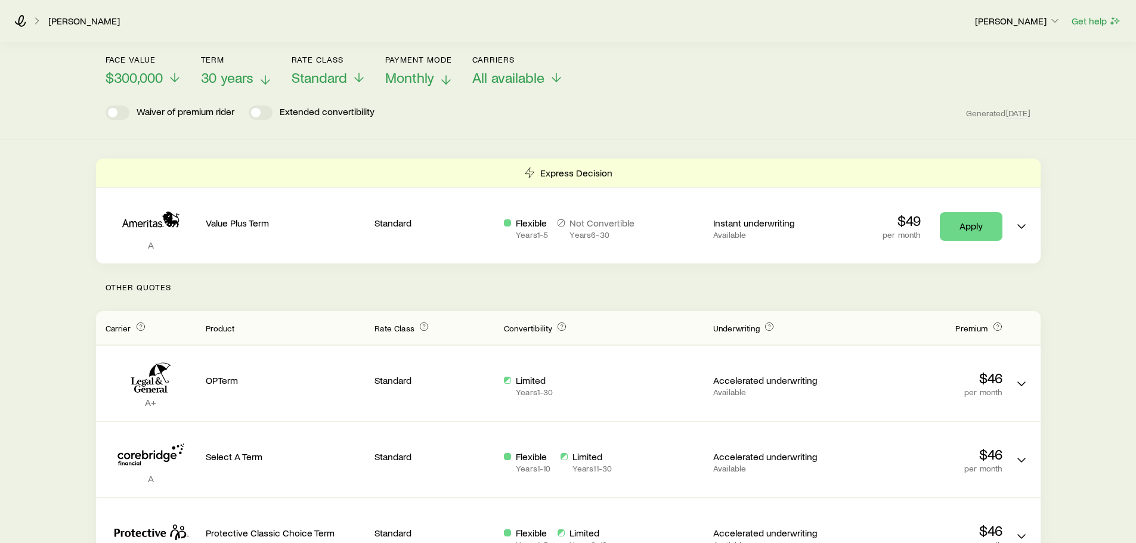
click at [172, 80] on polyline at bounding box center [175, 80] width 8 height 4
click at [177, 77] on icon at bounding box center [175, 77] width 14 height 14
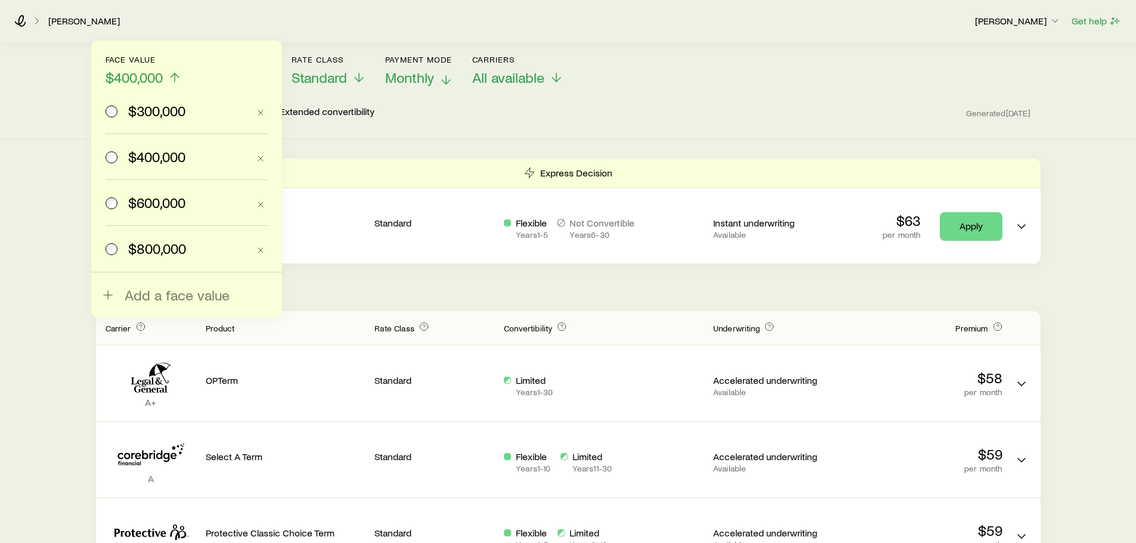
click at [155, 157] on span "$400,000" at bounding box center [156, 156] width 57 height 17
click at [174, 159] on span "$400,000" at bounding box center [156, 156] width 57 height 17
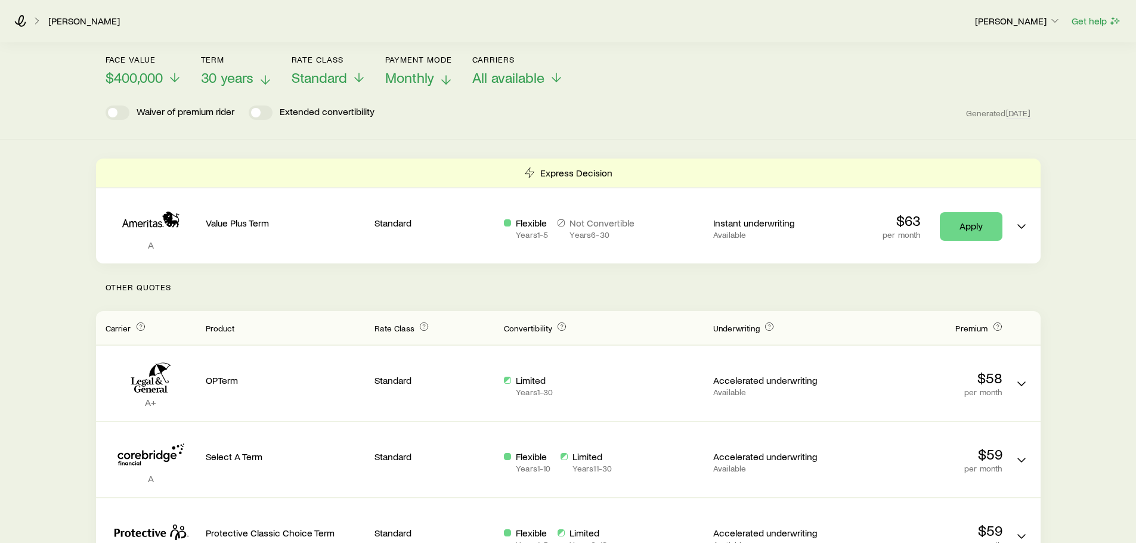
click at [607, 113] on div "Waiver of premium rider Extended convertibility Generated [DATE]" at bounding box center [569, 113] width 926 height 14
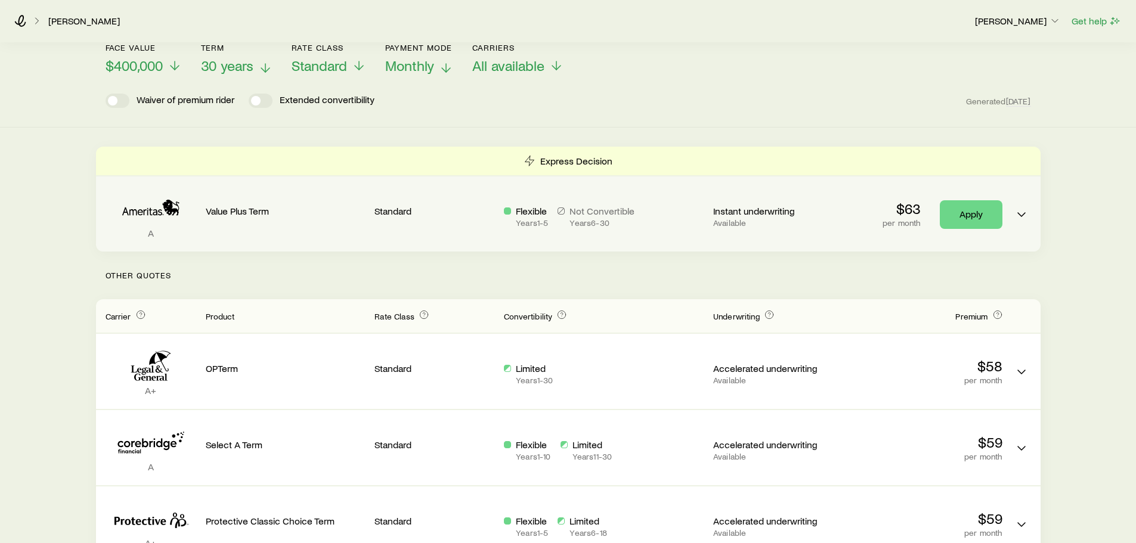
scroll to position [0, 0]
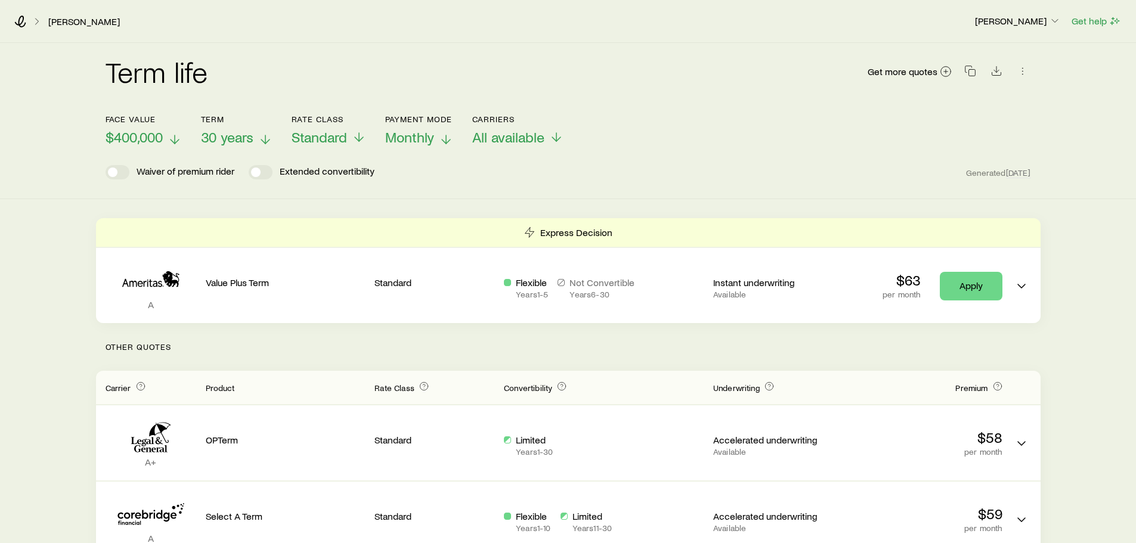
click at [132, 139] on span "$400,000" at bounding box center [134, 137] width 57 height 17
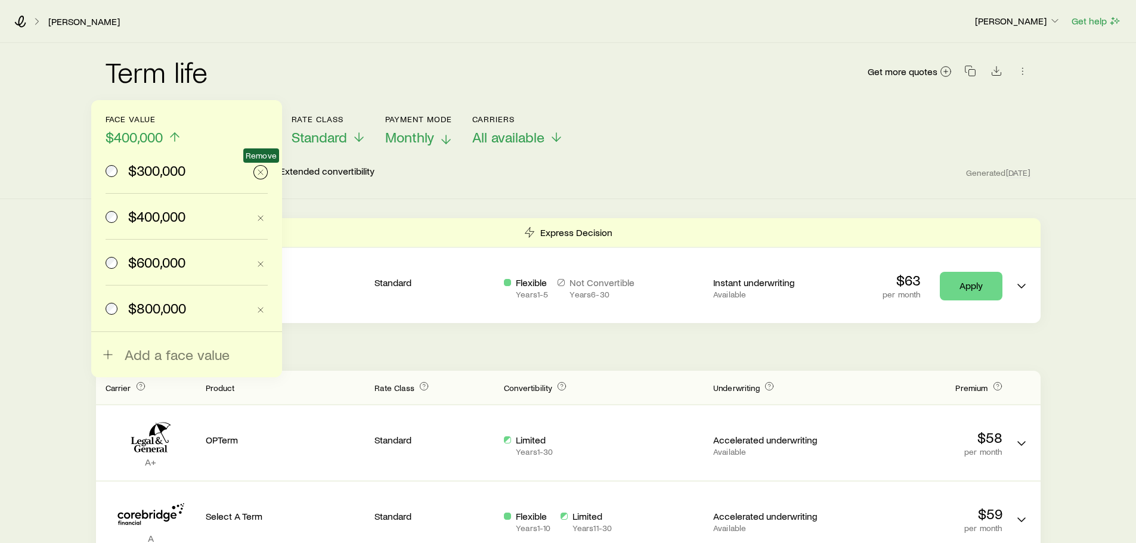
click at [265, 173] on button "button" at bounding box center [260, 172] width 14 height 14
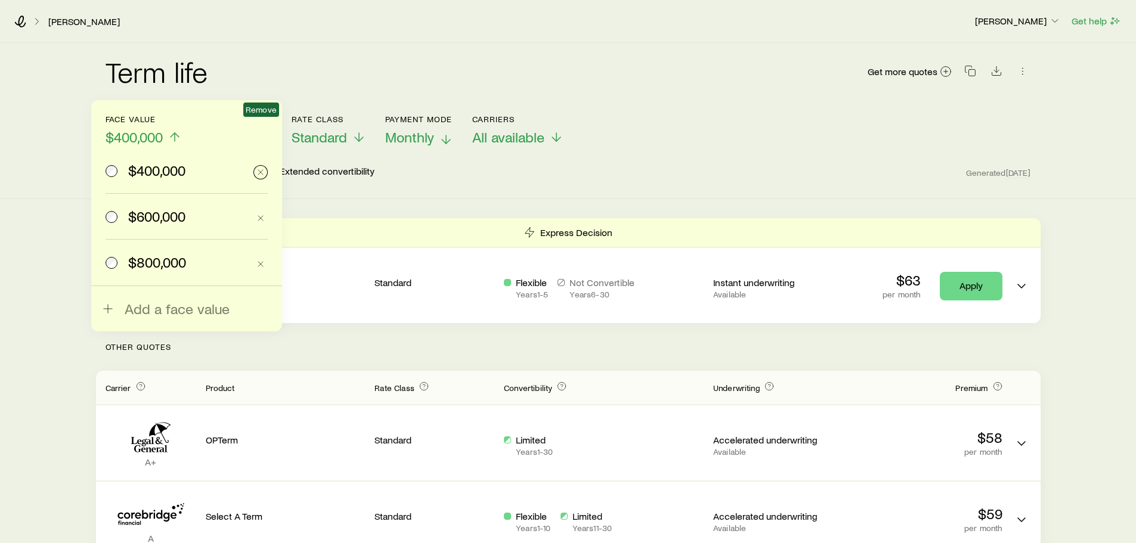
click at [262, 174] on icon "button" at bounding box center [261, 173] width 10 height 10
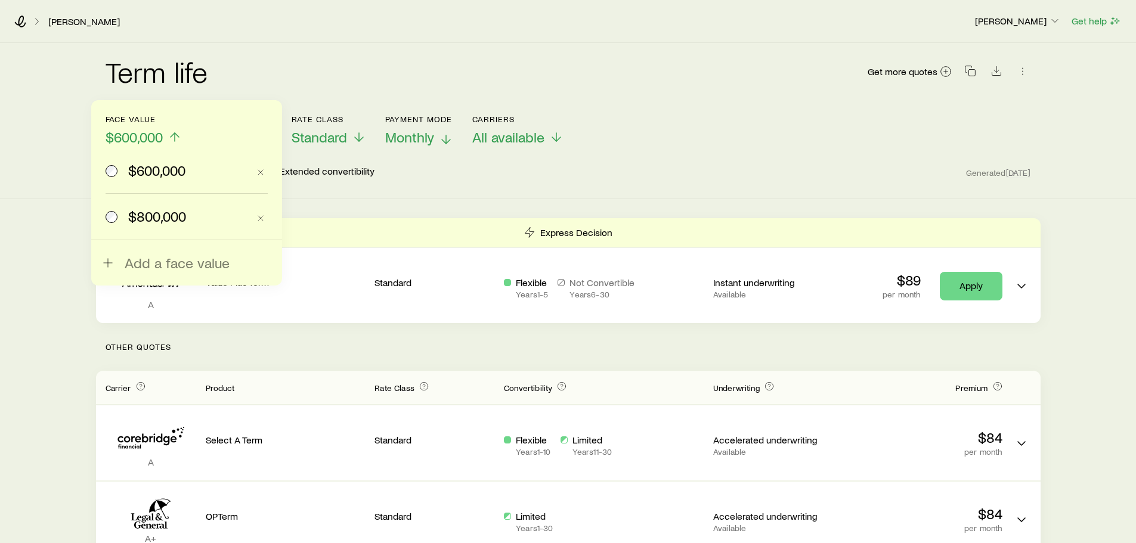
click at [139, 133] on span "$600,000" at bounding box center [134, 137] width 57 height 17
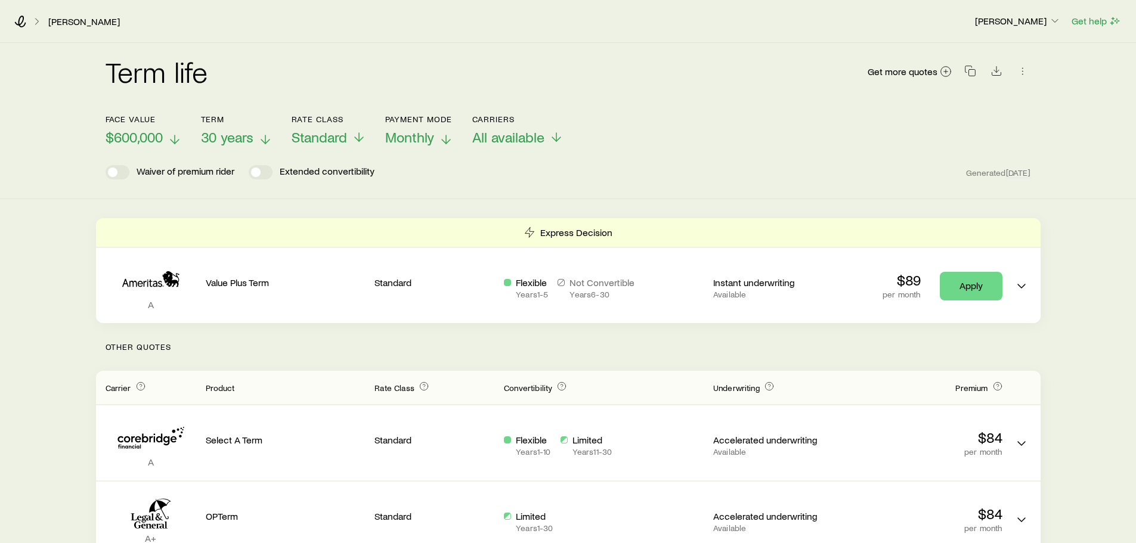
click at [130, 144] on span "$600,000" at bounding box center [134, 137] width 57 height 17
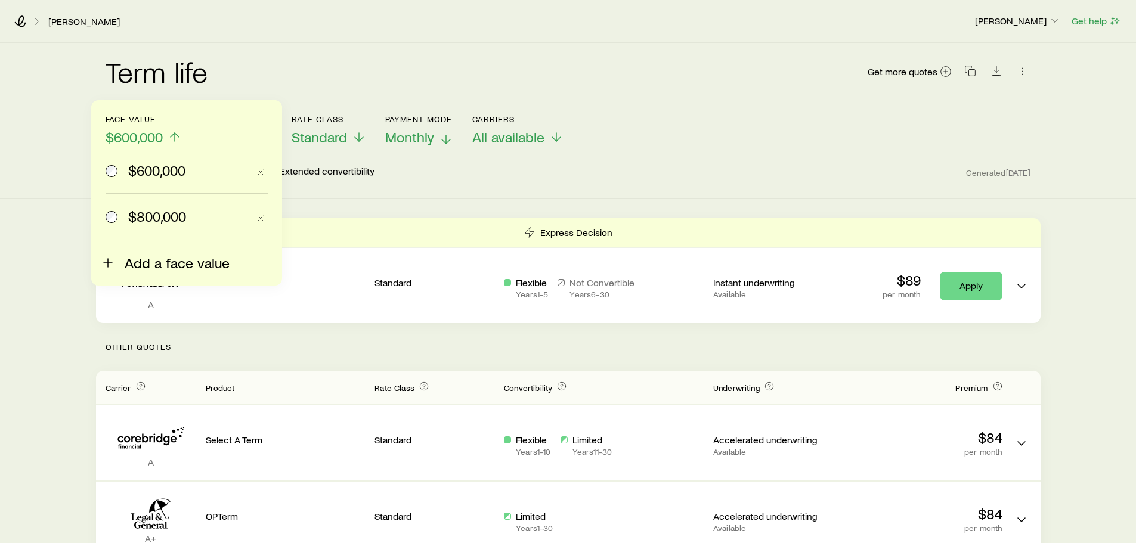
click at [140, 270] on span "Add a face value" at bounding box center [177, 263] width 105 height 17
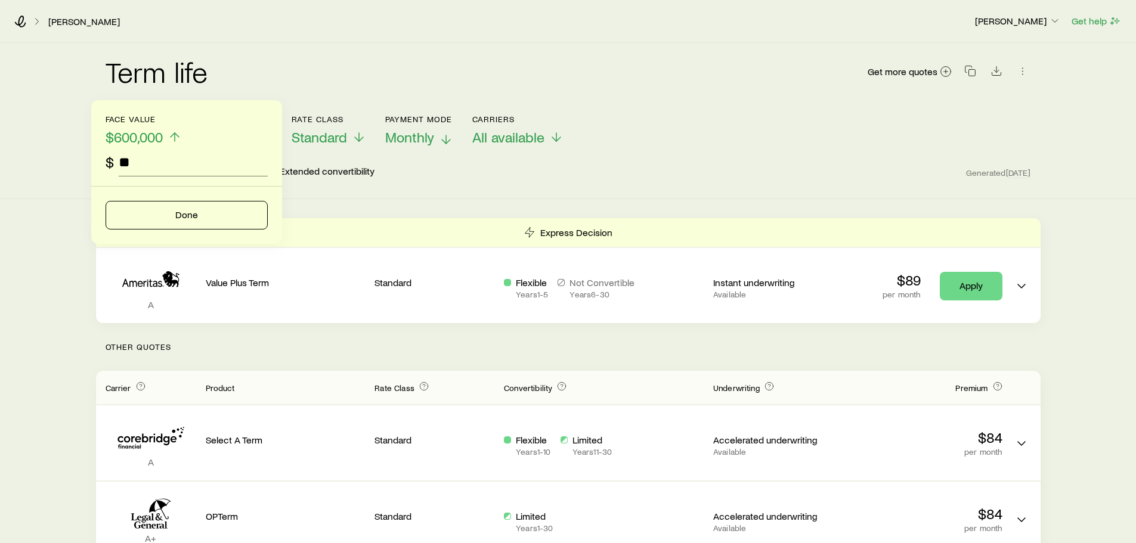
type input "*"
type input "*******"
click at [216, 216] on button "Done" at bounding box center [187, 215] width 162 height 29
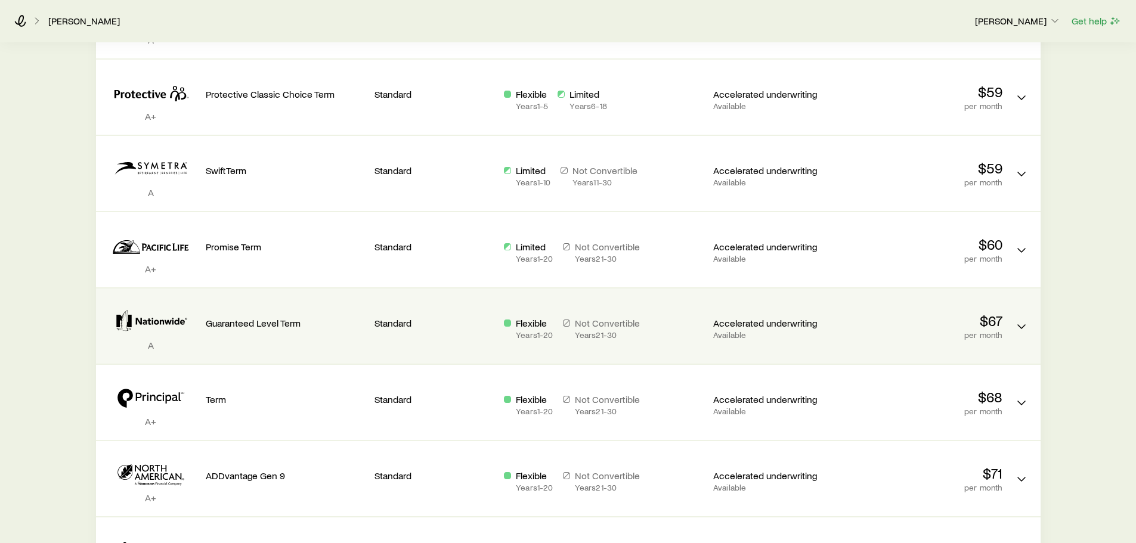
scroll to position [537, 0]
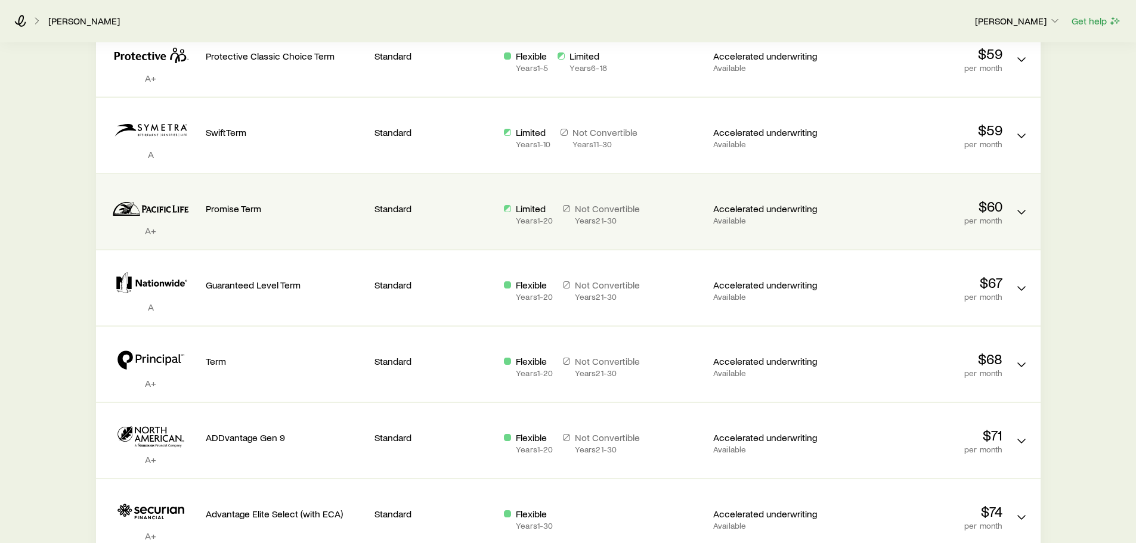
click at [242, 213] on p "Promise Term" at bounding box center [286, 209] width 160 height 12
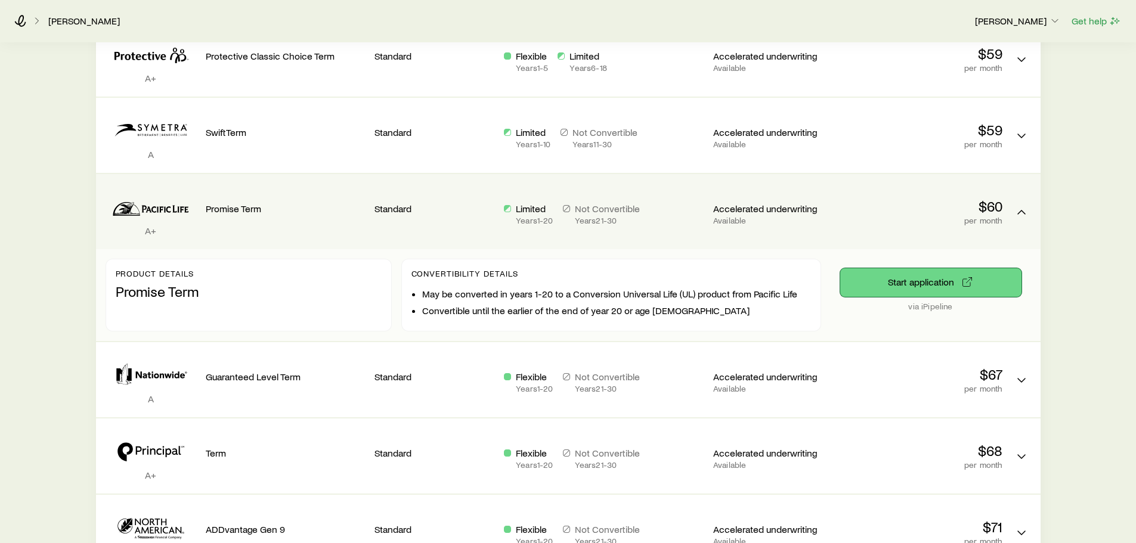
click at [935, 285] on button "Start application" at bounding box center [930, 282] width 181 height 29
